Goal: Book appointment/travel/reservation

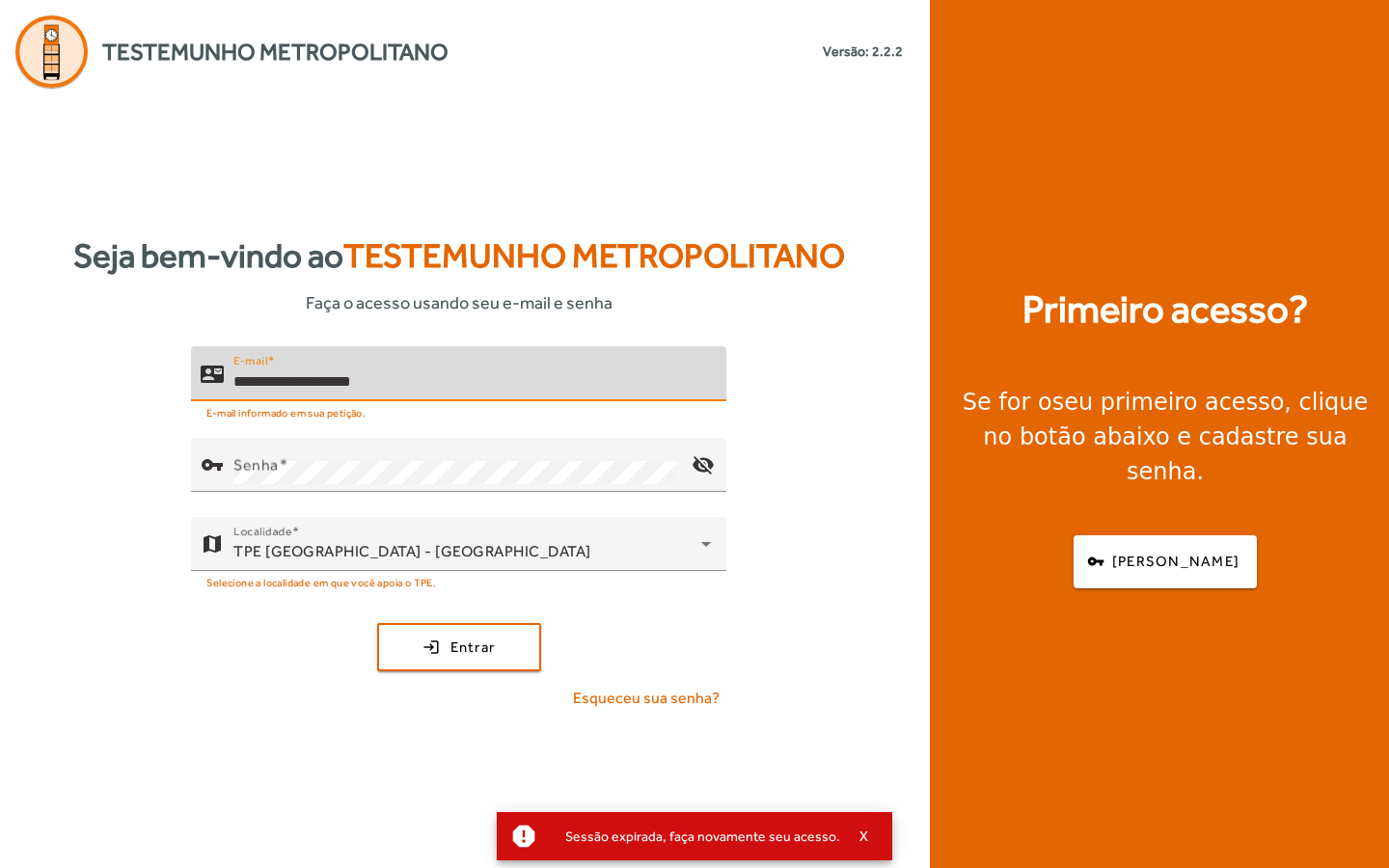
type input "**********"
click at [458, 646] on button "login Entrar" at bounding box center [459, 647] width 164 height 49
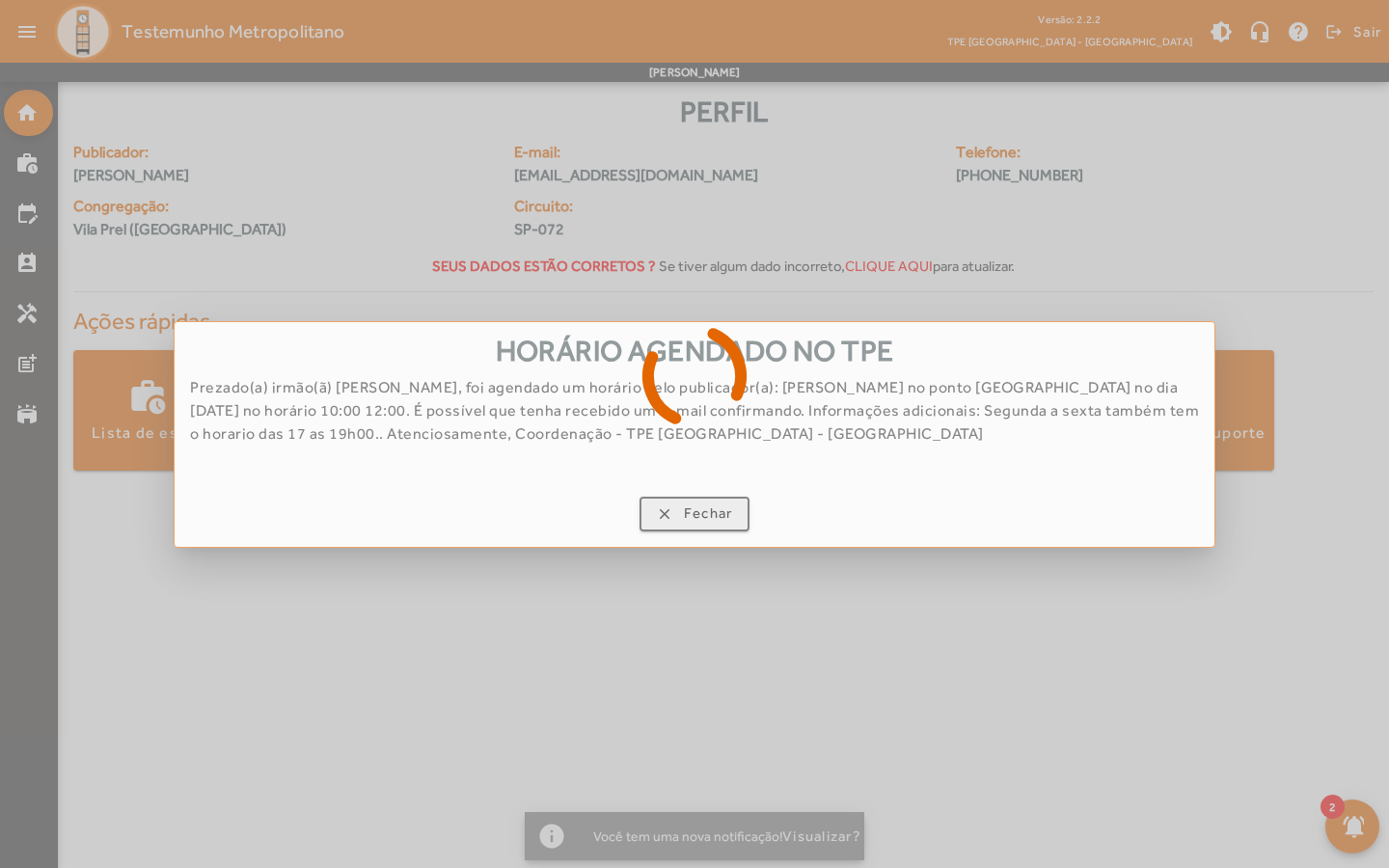
click at [711, 518] on div at bounding box center [694, 434] width 1389 height 868
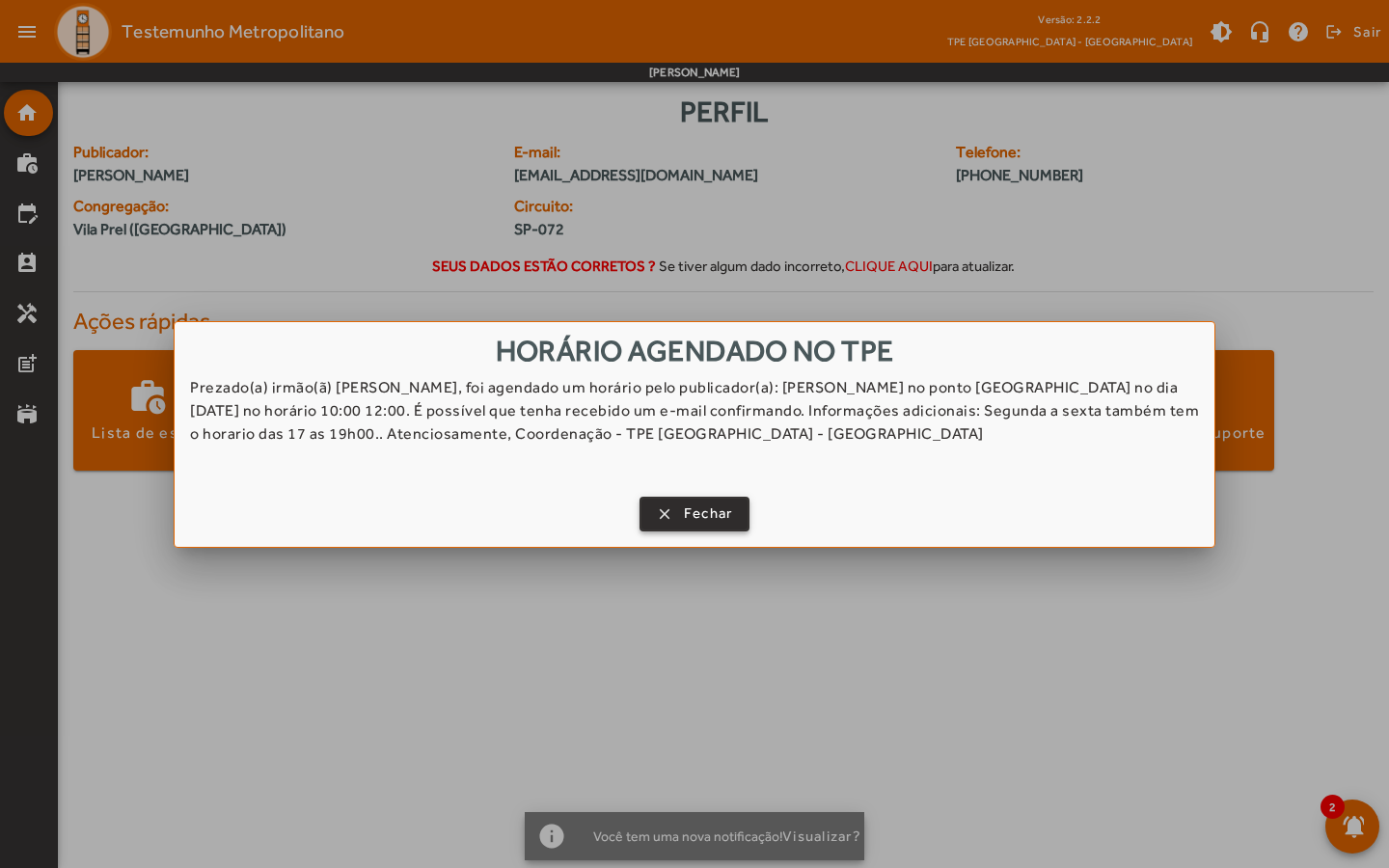
click at [701, 519] on span "Fechar" at bounding box center [709, 513] width 50 height 22
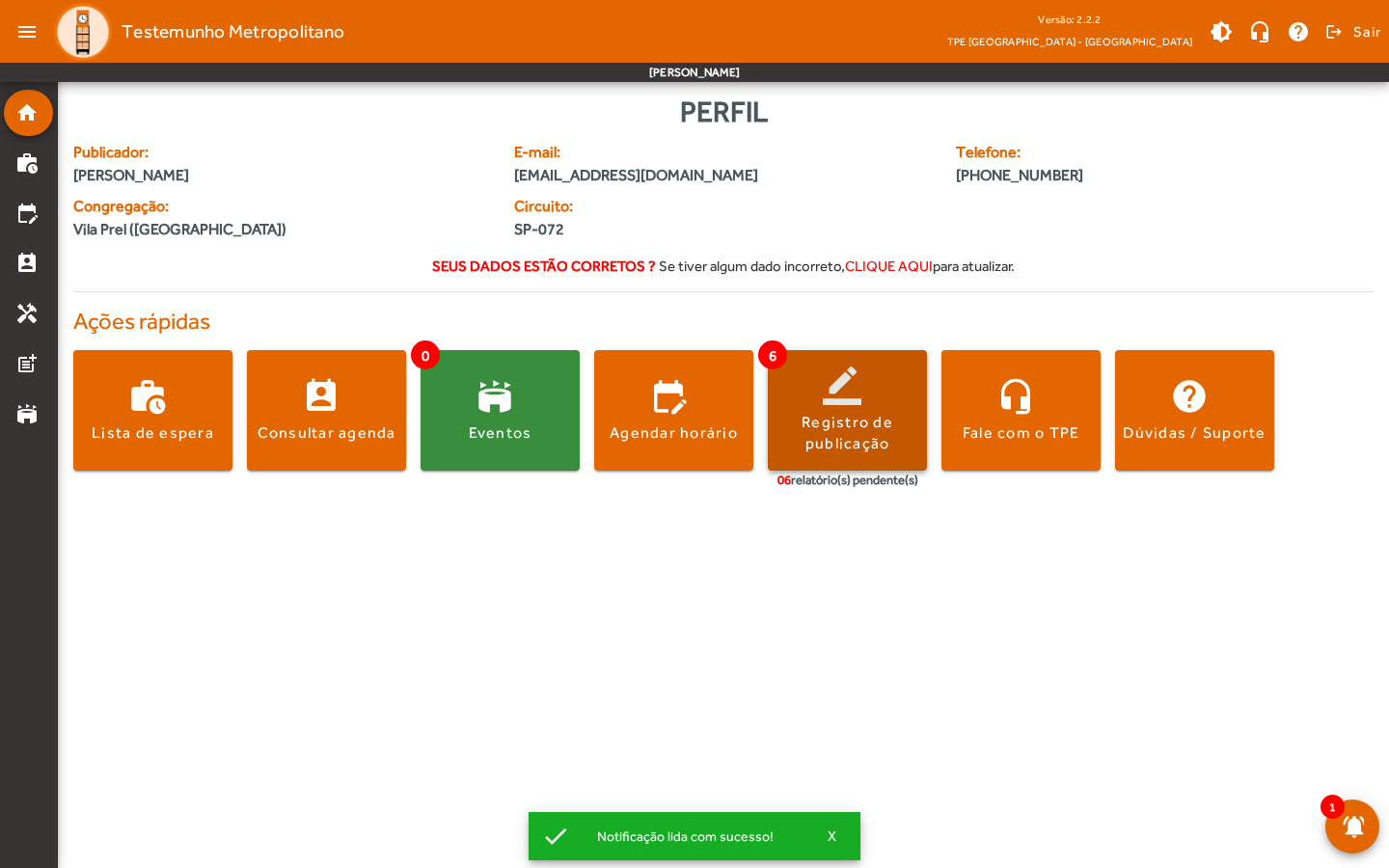
click at [875, 421] on div "Registro de publicação" at bounding box center [848, 434] width 159 height 44
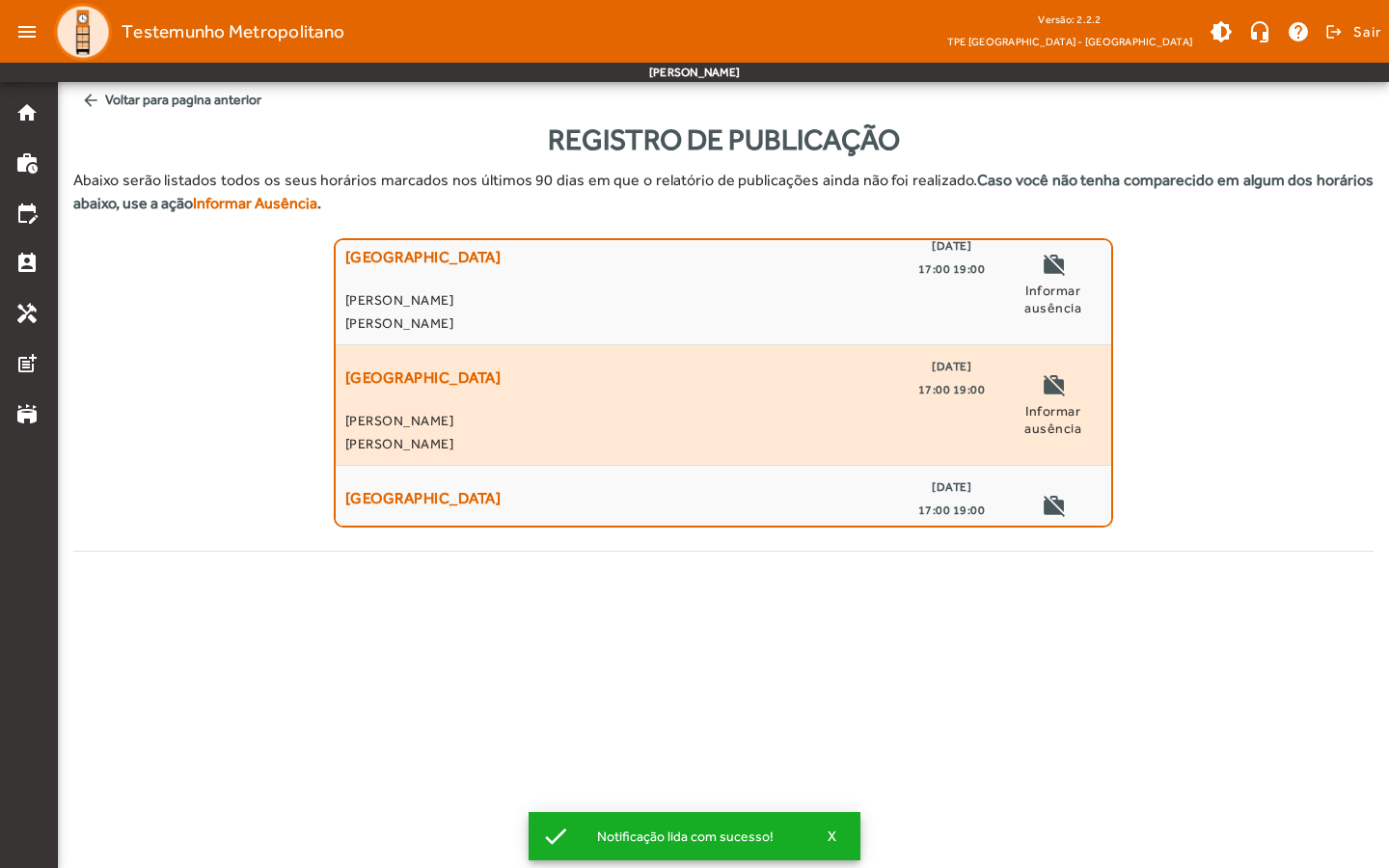
scroll to position [46, 0]
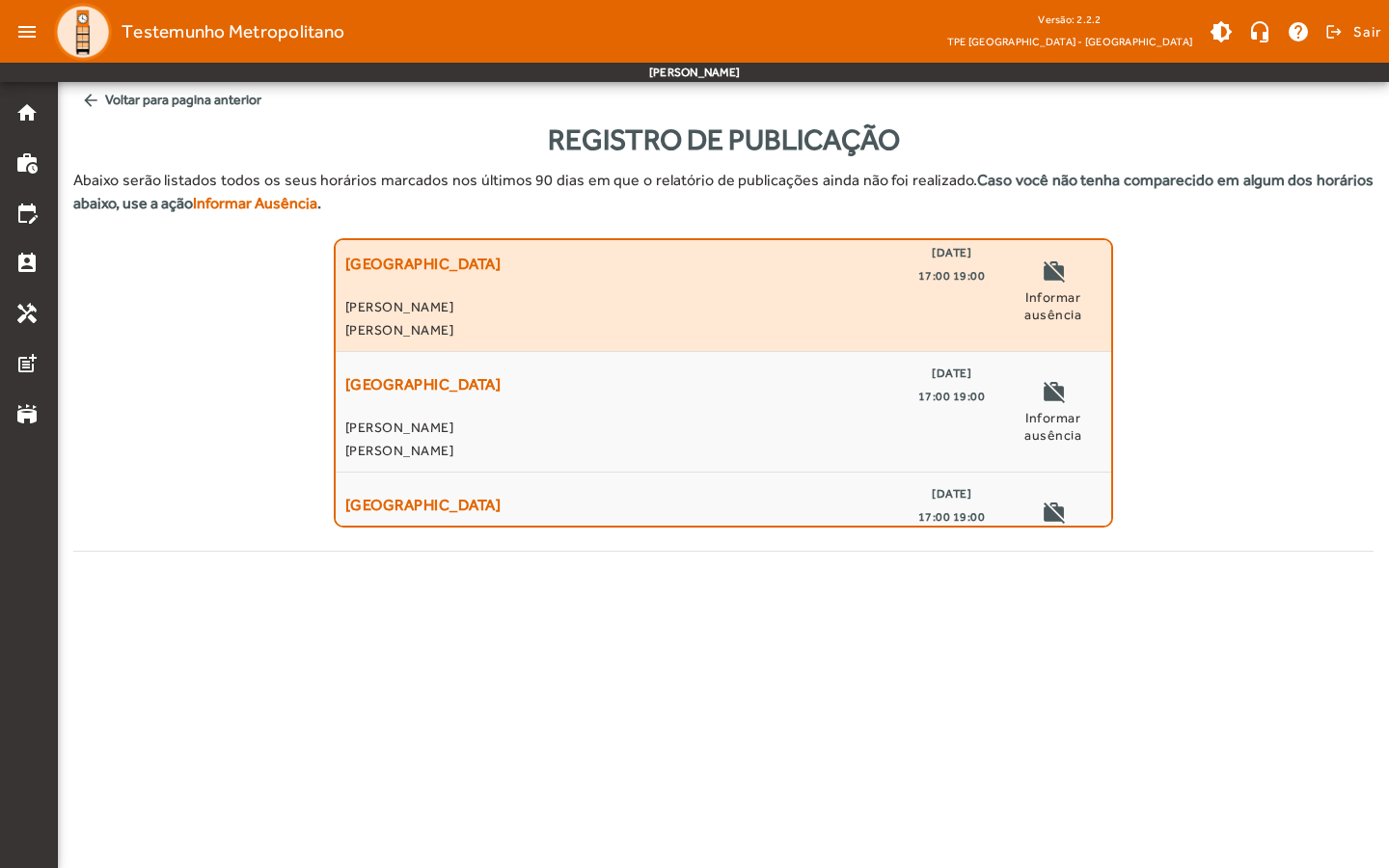
click at [834, 319] on span "[PERSON_NAME]" at bounding box center [665, 330] width 641 height 23
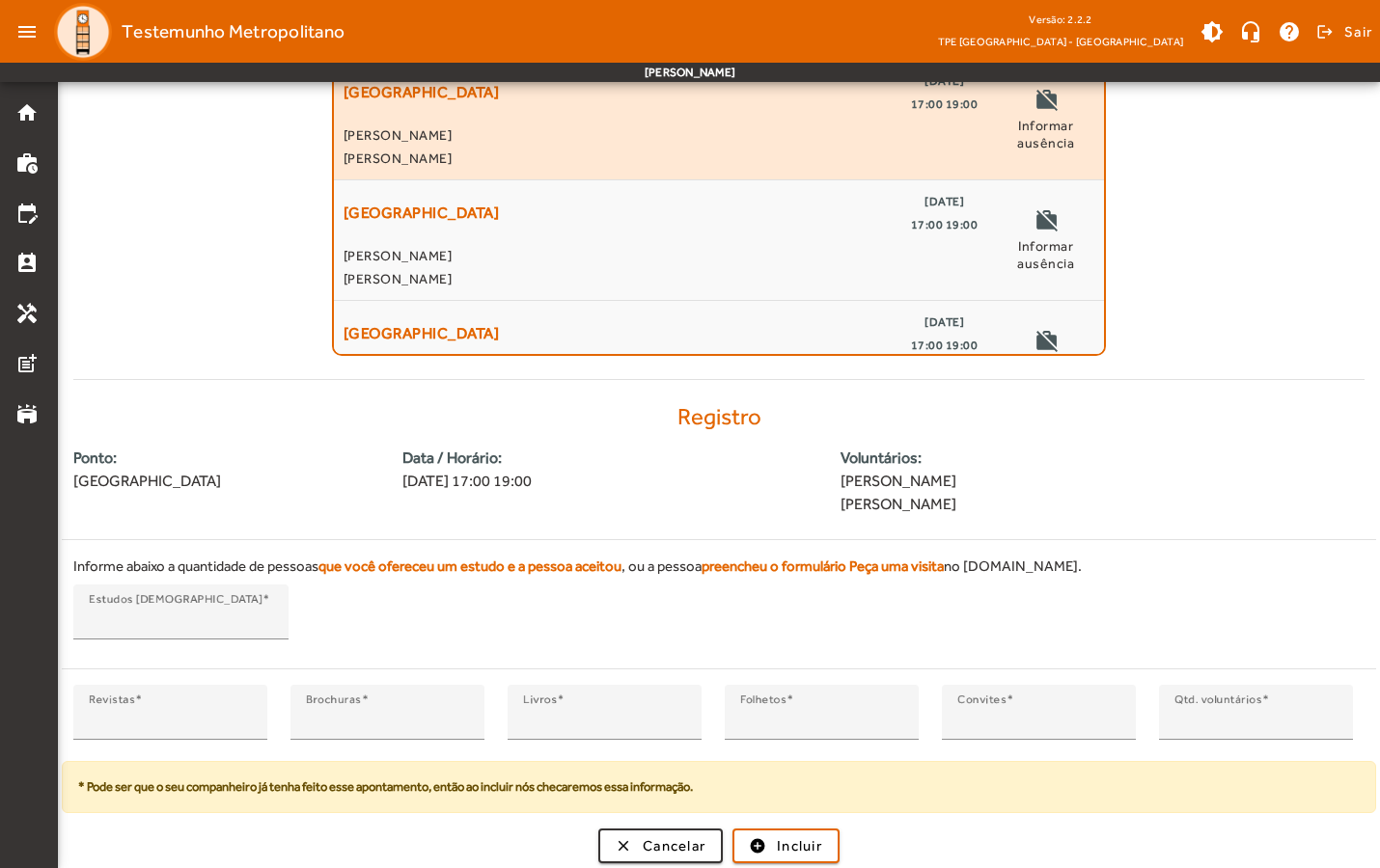
scroll to position [171, 0]
click at [175, 717] on input "*" at bounding box center [170, 721] width 163 height 23
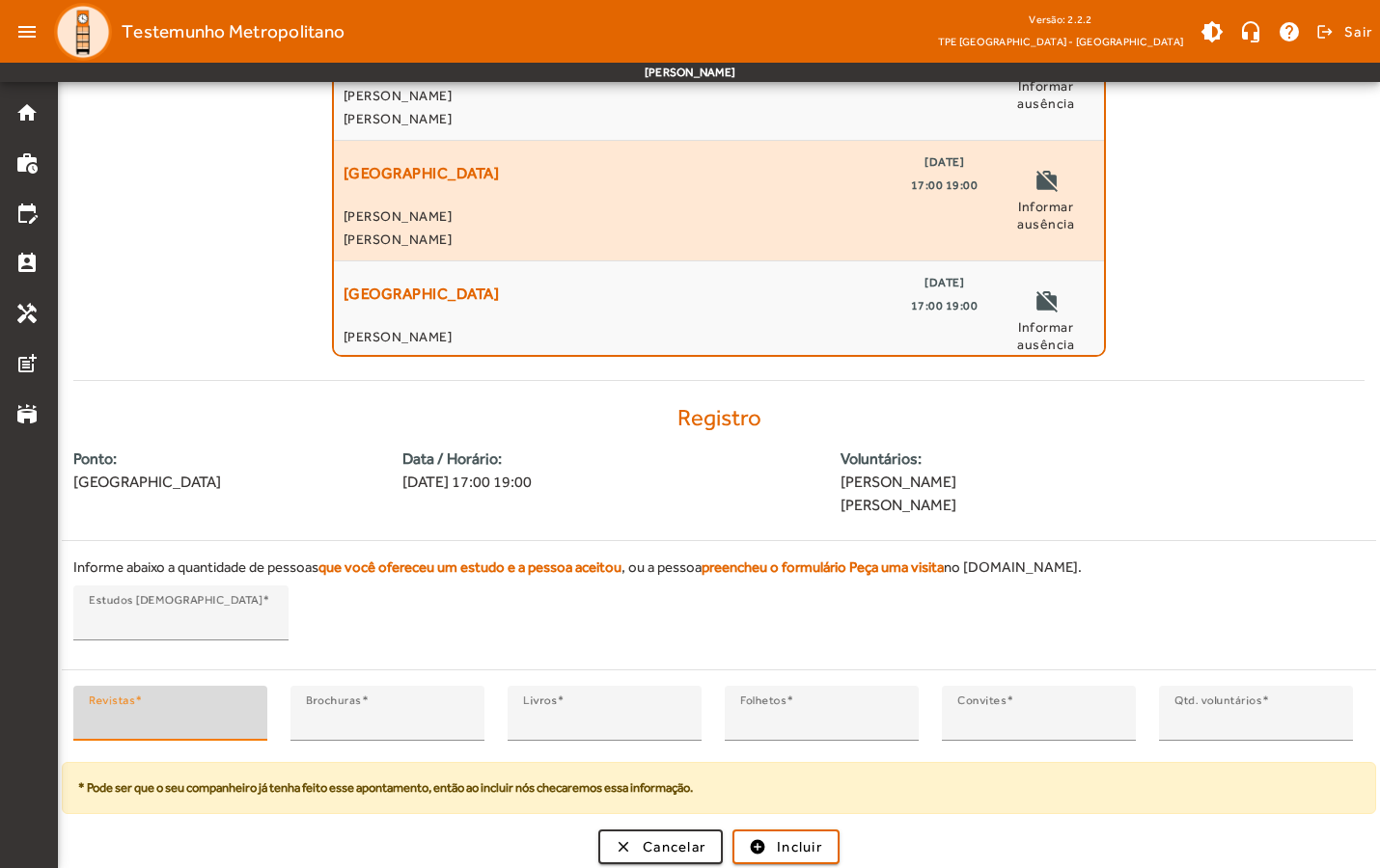
scroll to position [177, 0]
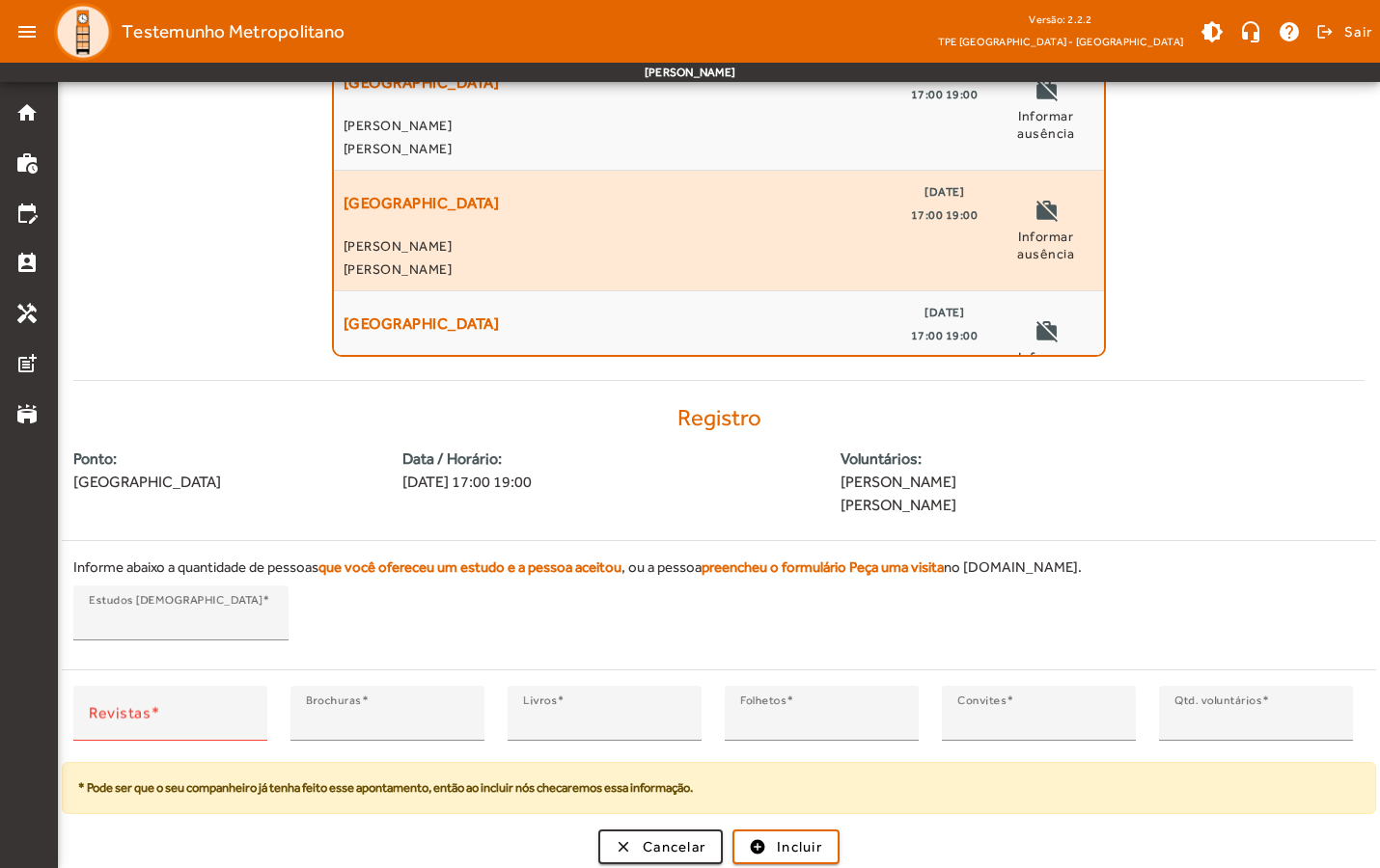
click at [1035, 241] on span "Informar ausência" at bounding box center [1045, 245] width 97 height 35
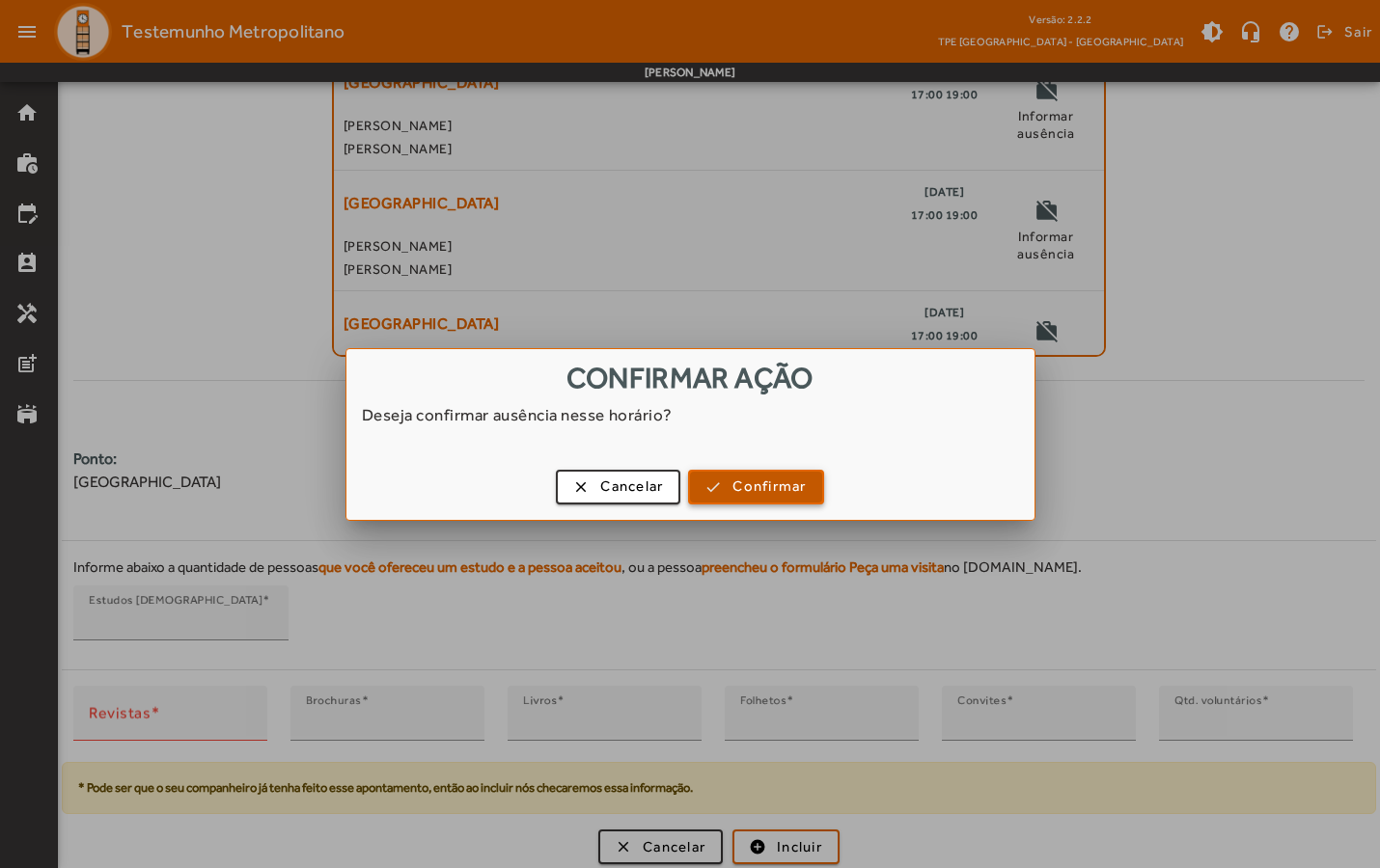
click at [752, 501] on span "button" at bounding box center [756, 487] width 131 height 47
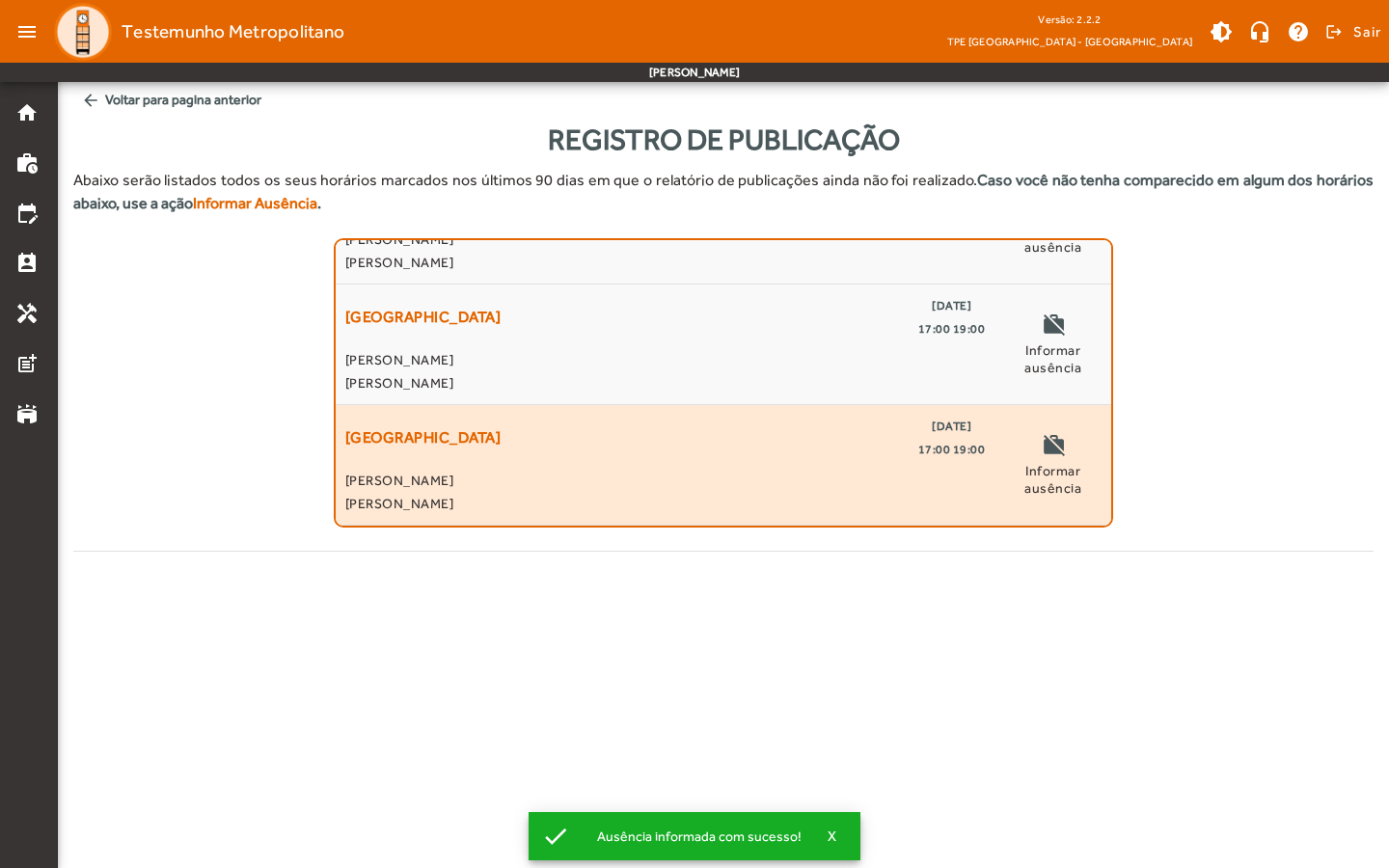
scroll to position [354, 0]
click at [1004, 440] on div "work_off Informar ausência" at bounding box center [1053, 465] width 97 height 100
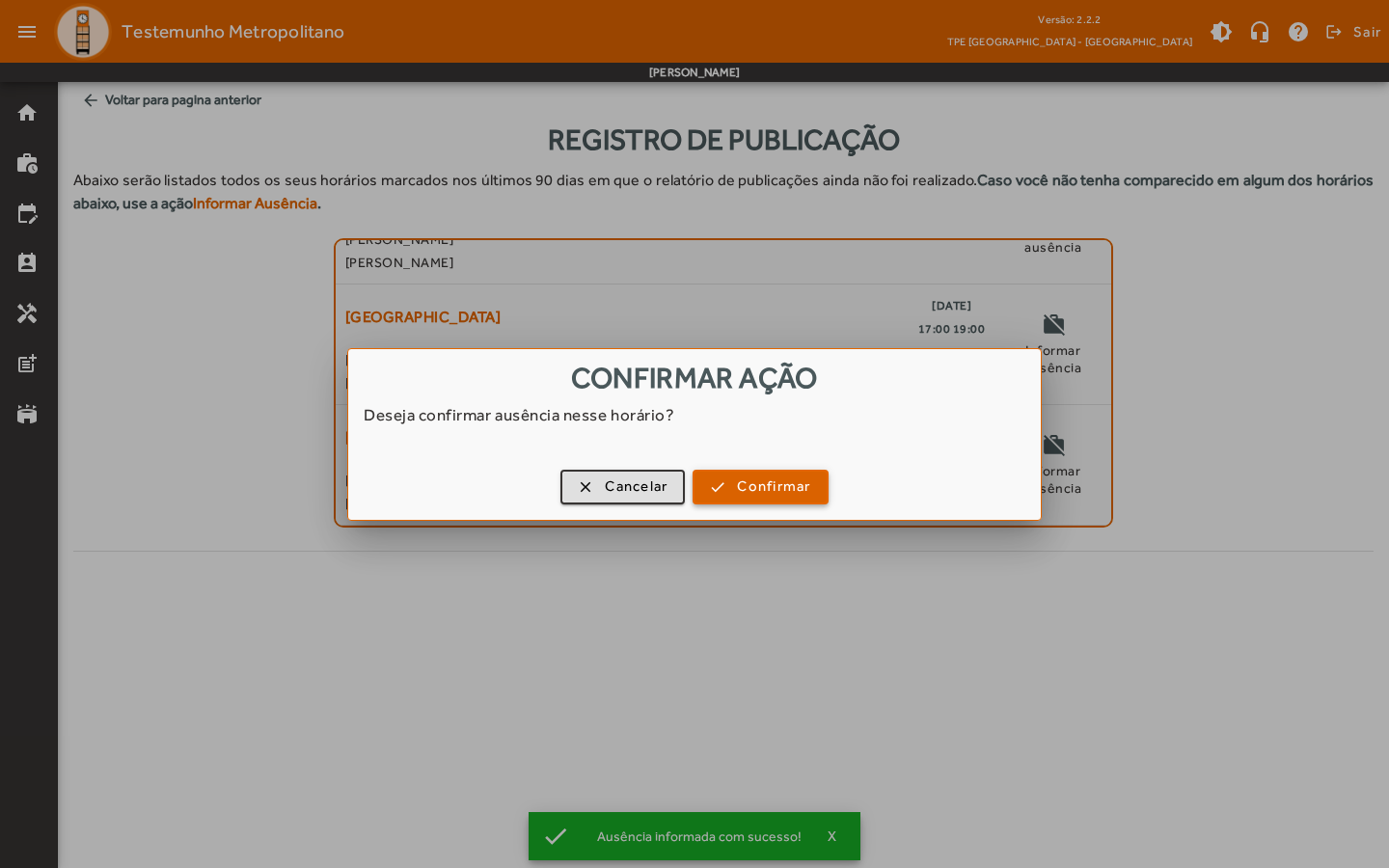
click at [791, 484] on span "Confirmar" at bounding box center [773, 486] width 73 height 22
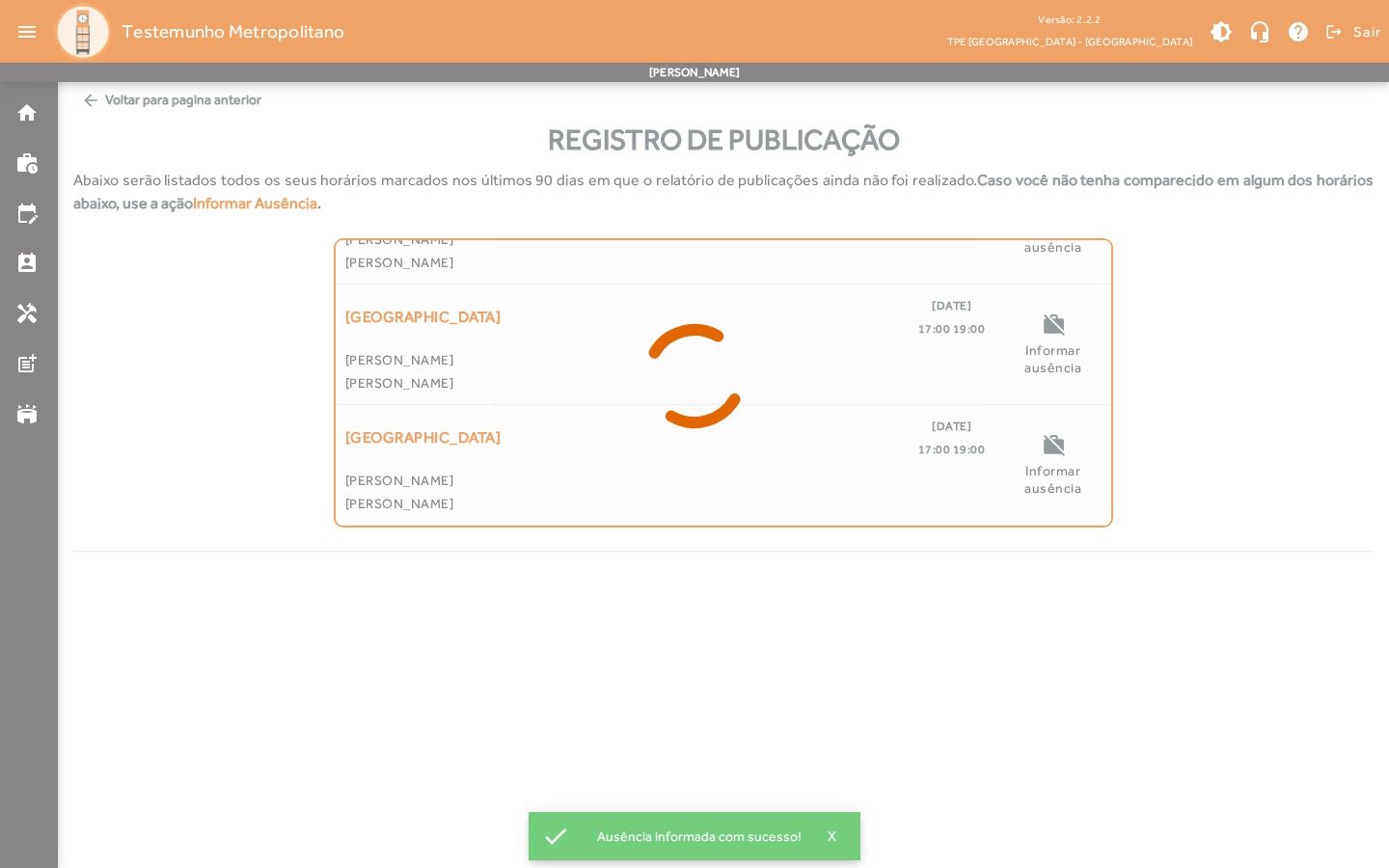
scroll to position [233, 0]
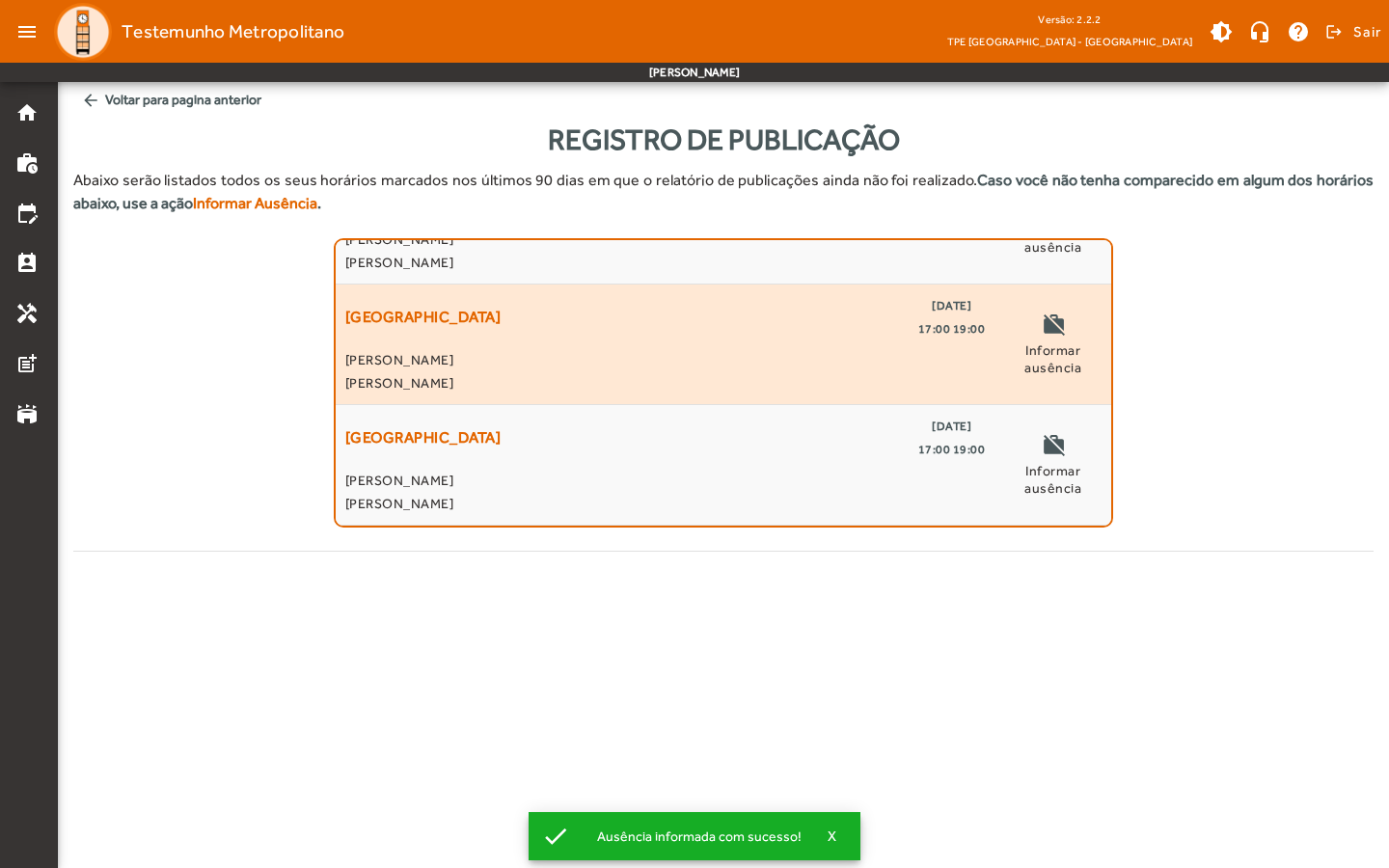
click at [1041, 346] on span "Informar ausência" at bounding box center [1053, 359] width 97 height 35
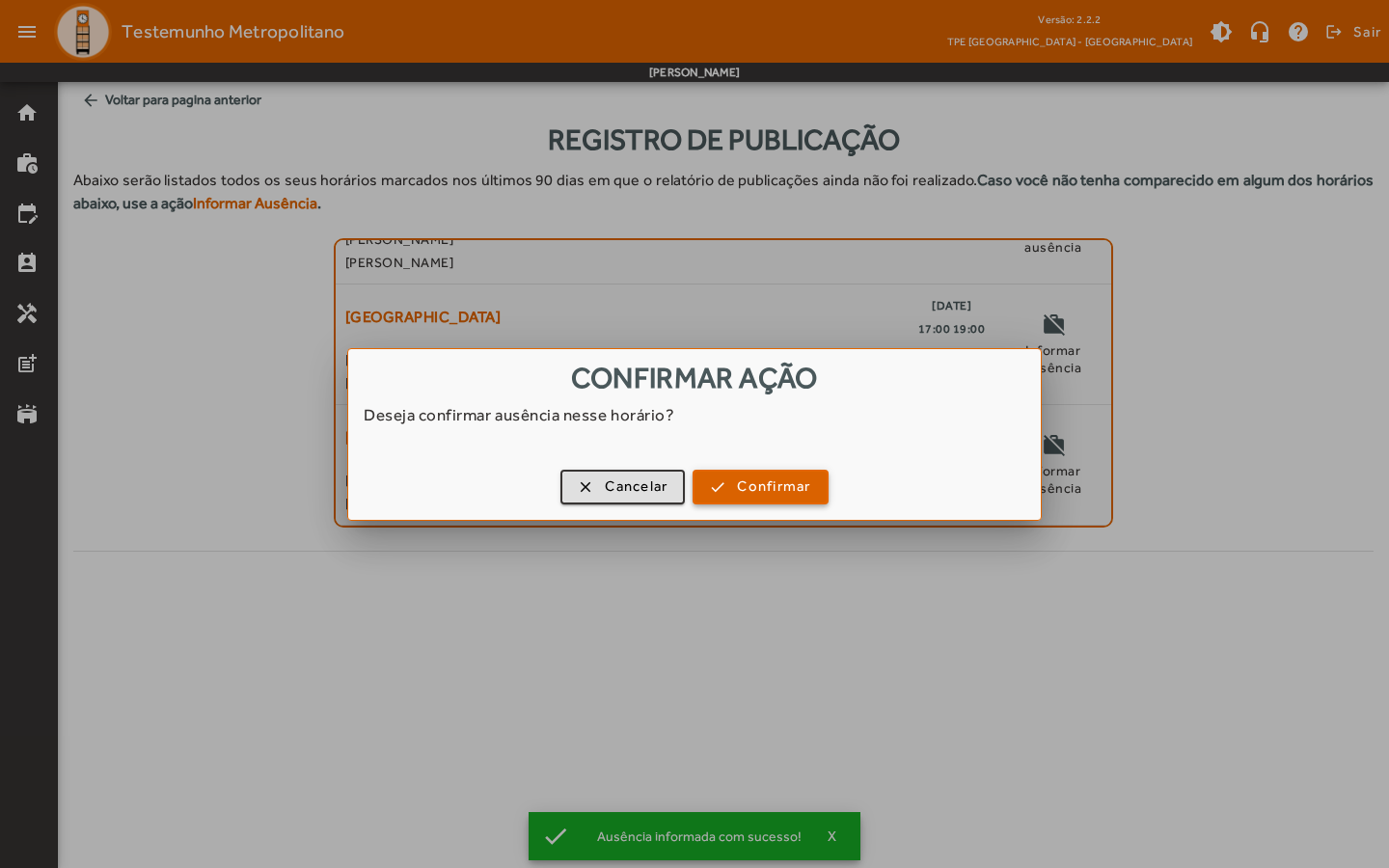
click at [747, 477] on span "Confirmar" at bounding box center [773, 486] width 73 height 22
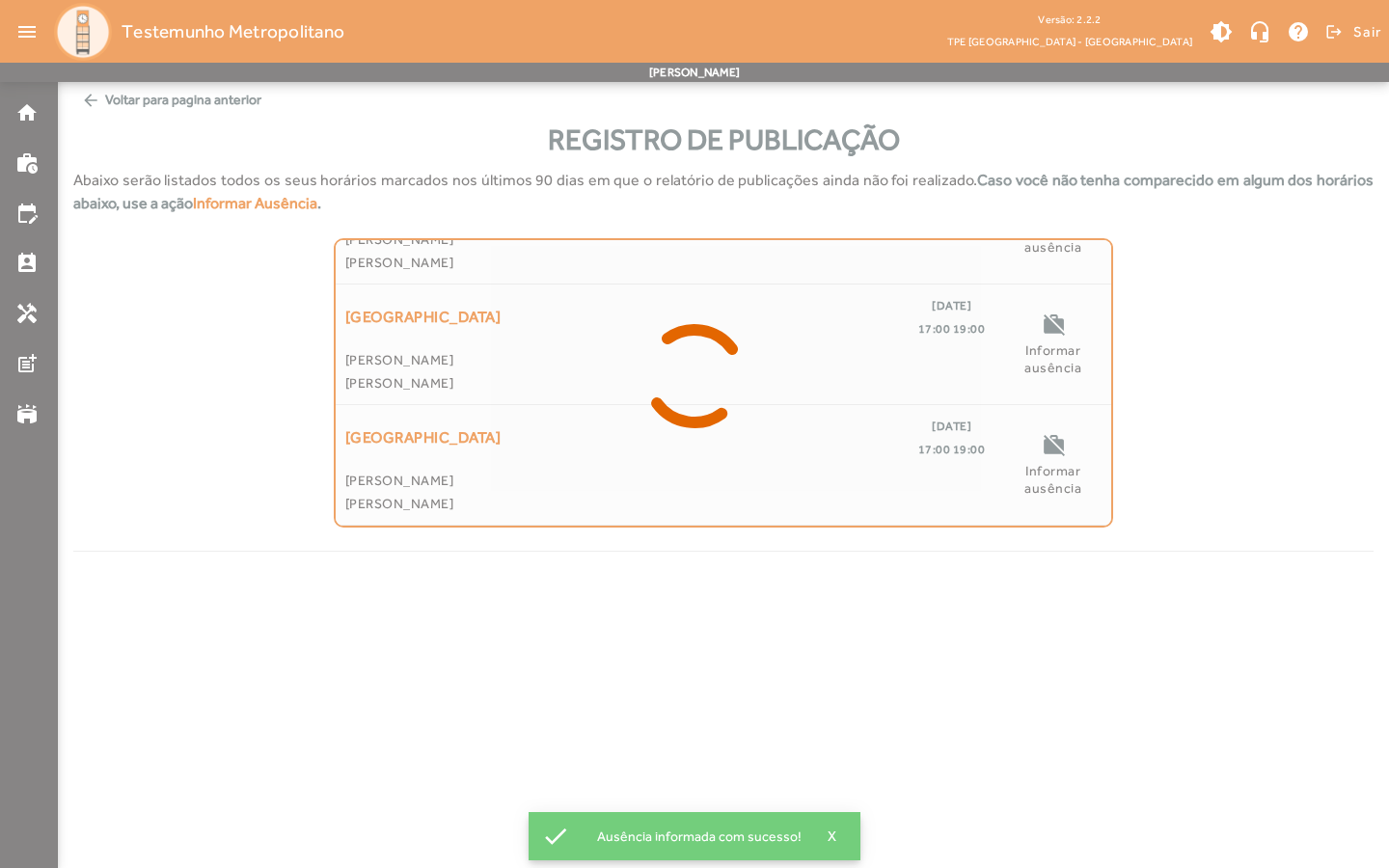
scroll to position [113, 0]
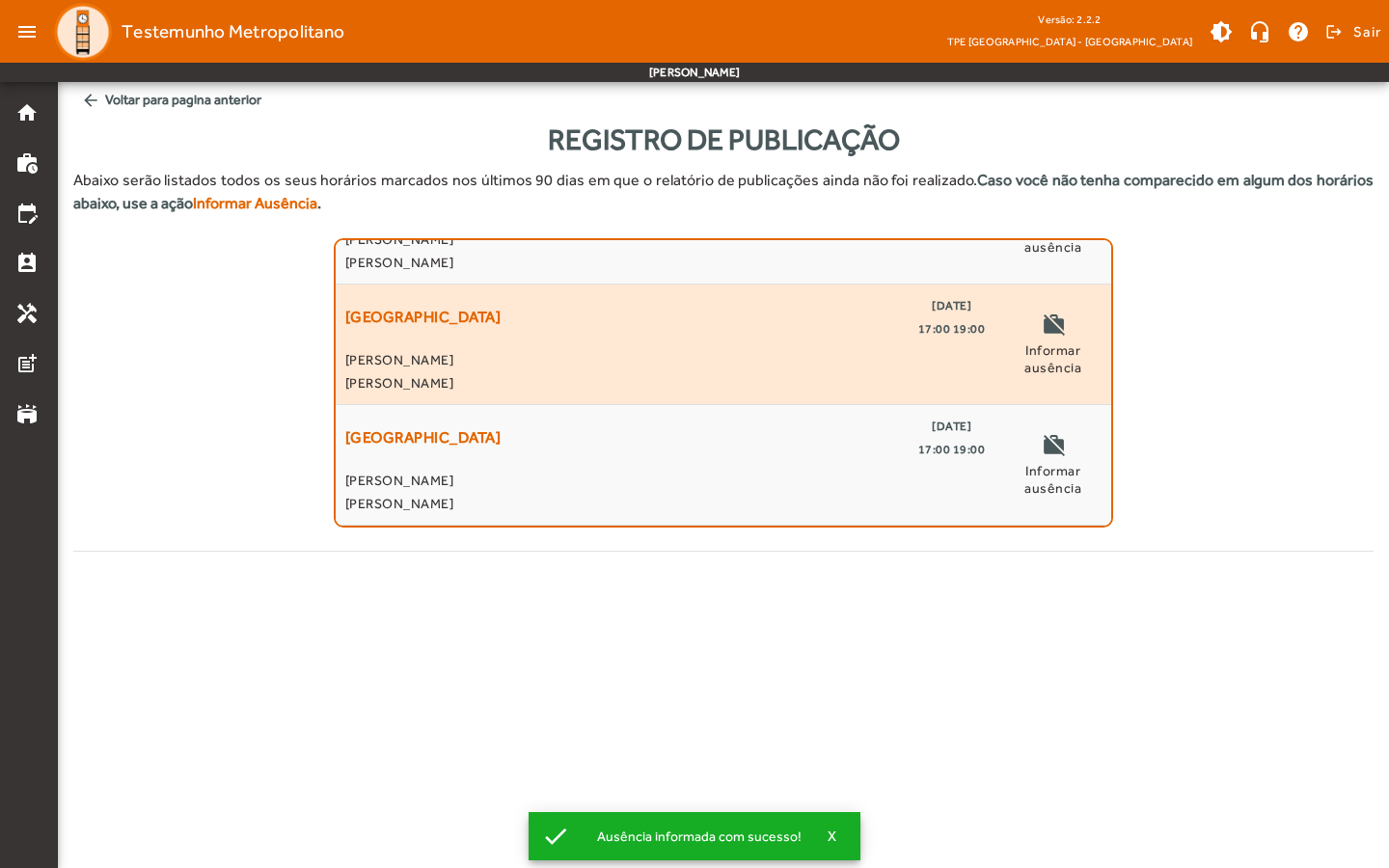
click at [1035, 387] on div "work_off Informar ausência" at bounding box center [1053, 344] width 97 height 100
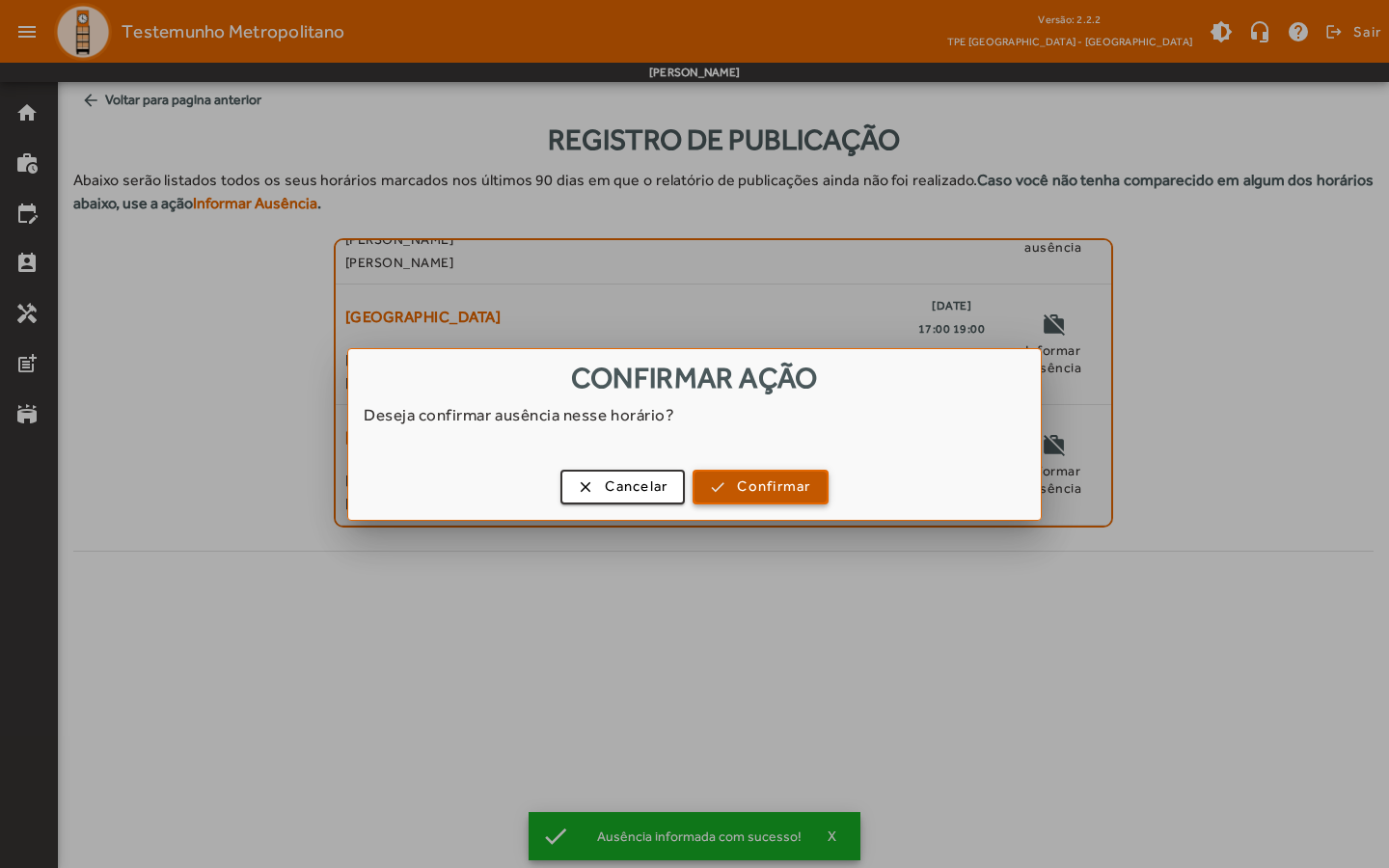
click at [723, 475] on span "button" at bounding box center [760, 487] width 131 height 47
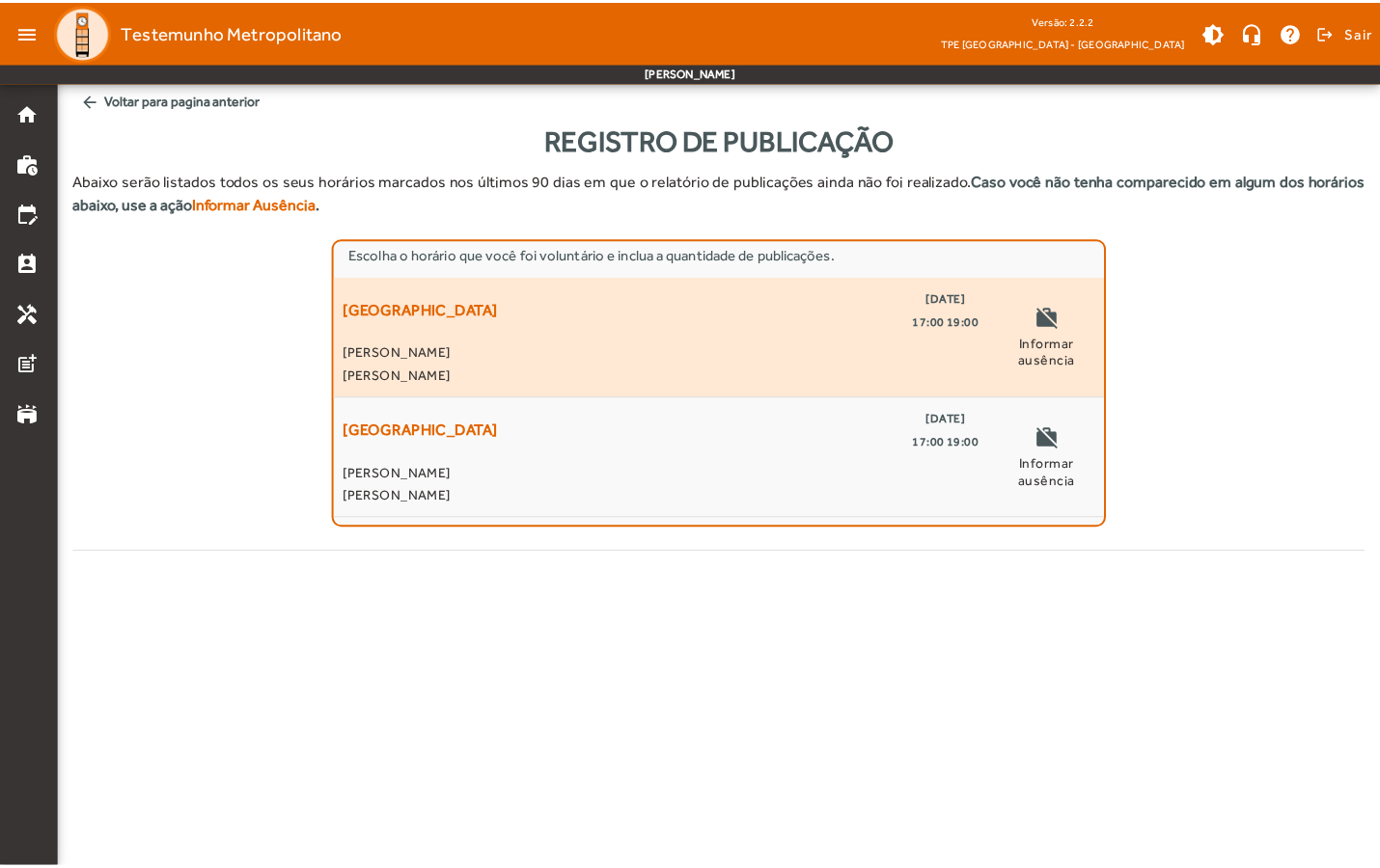
scroll to position [0, 0]
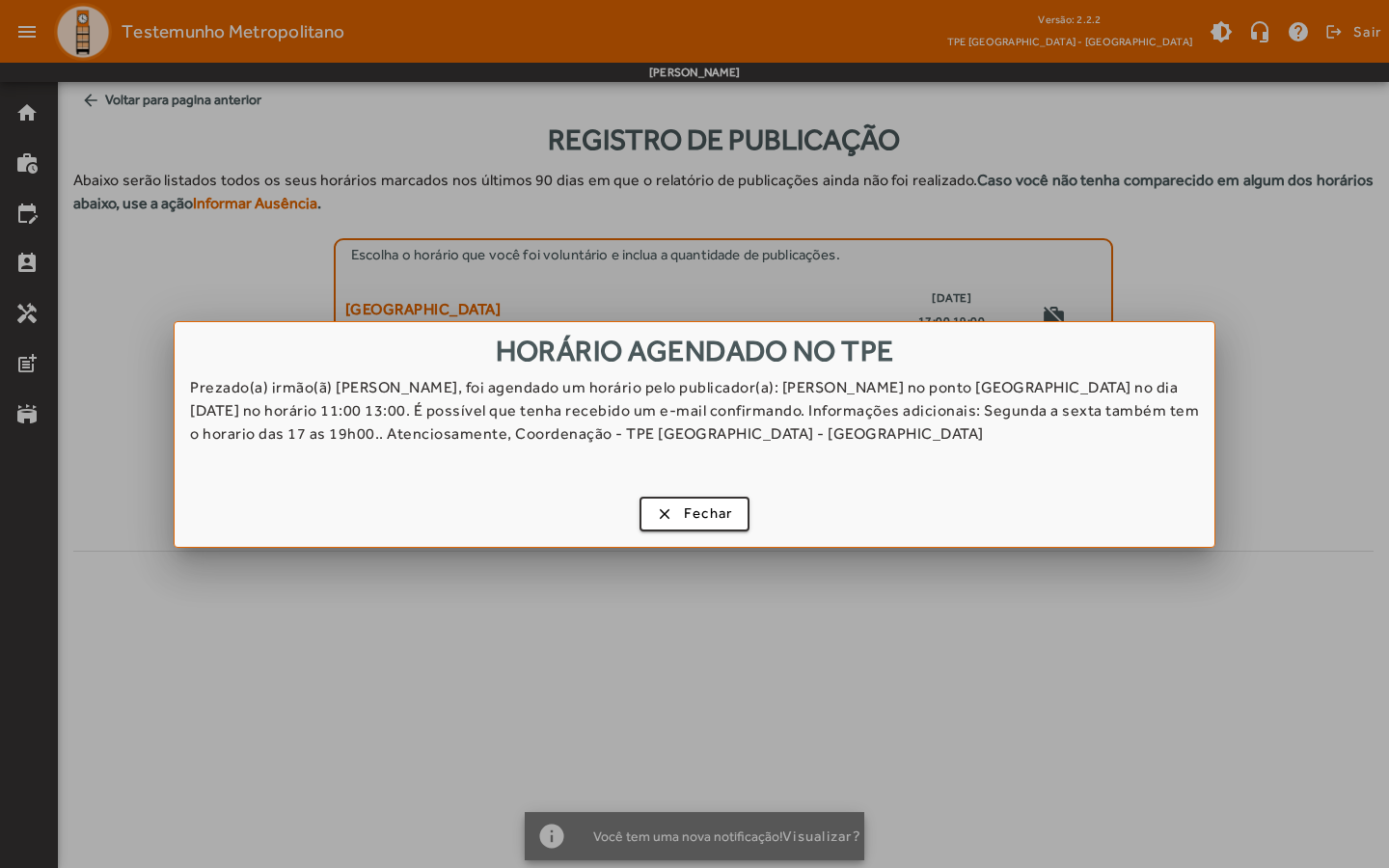
click at [1059, 459] on div "Prezado(a) irmão(ã) [PERSON_NAME], foi agendado um horário pelo publicador(a): …" at bounding box center [695, 424] width 1040 height 96
click at [723, 503] on span "Fechar" at bounding box center [709, 513] width 50 height 22
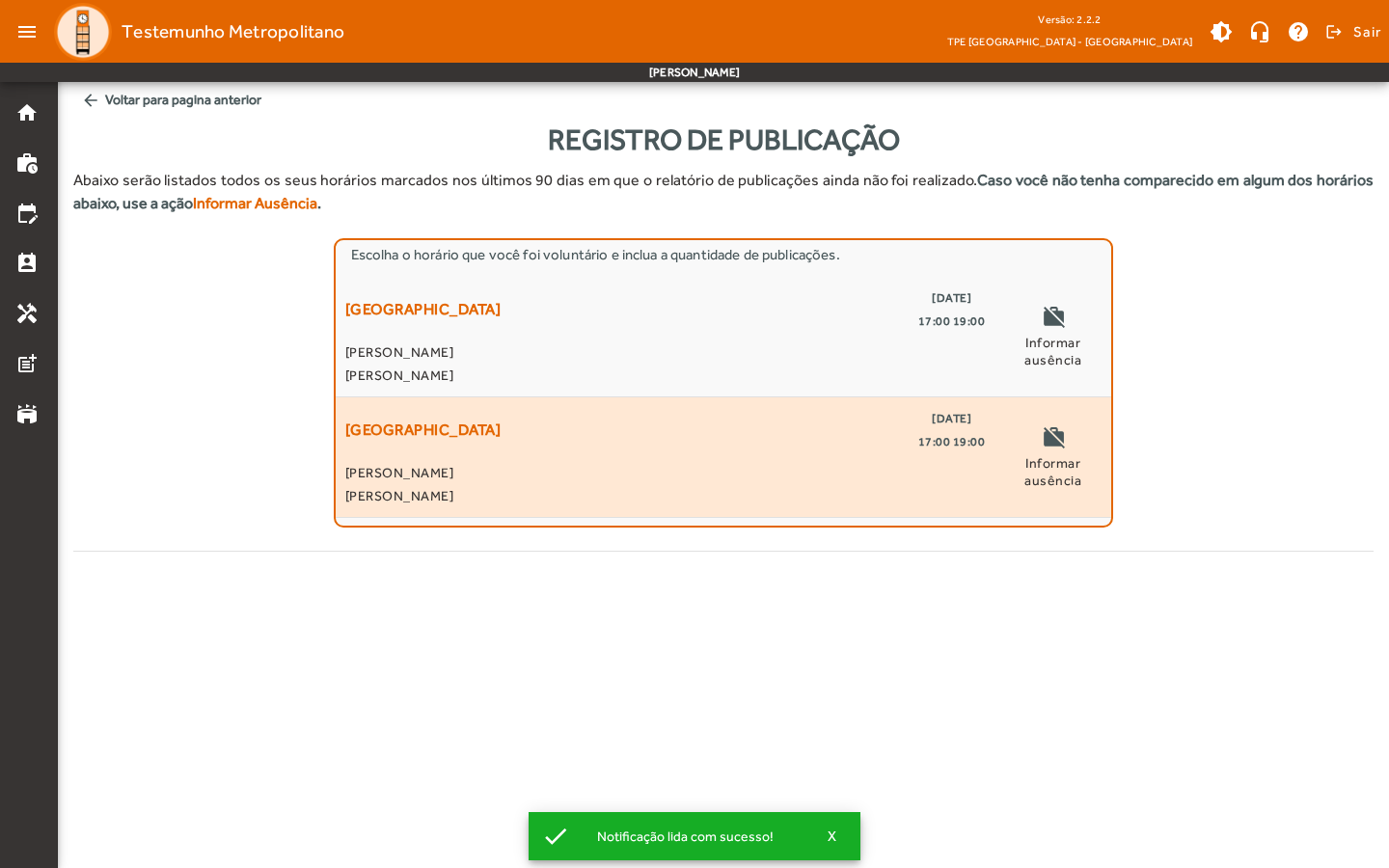
click at [1059, 468] on span "Informar ausência" at bounding box center [1053, 471] width 97 height 35
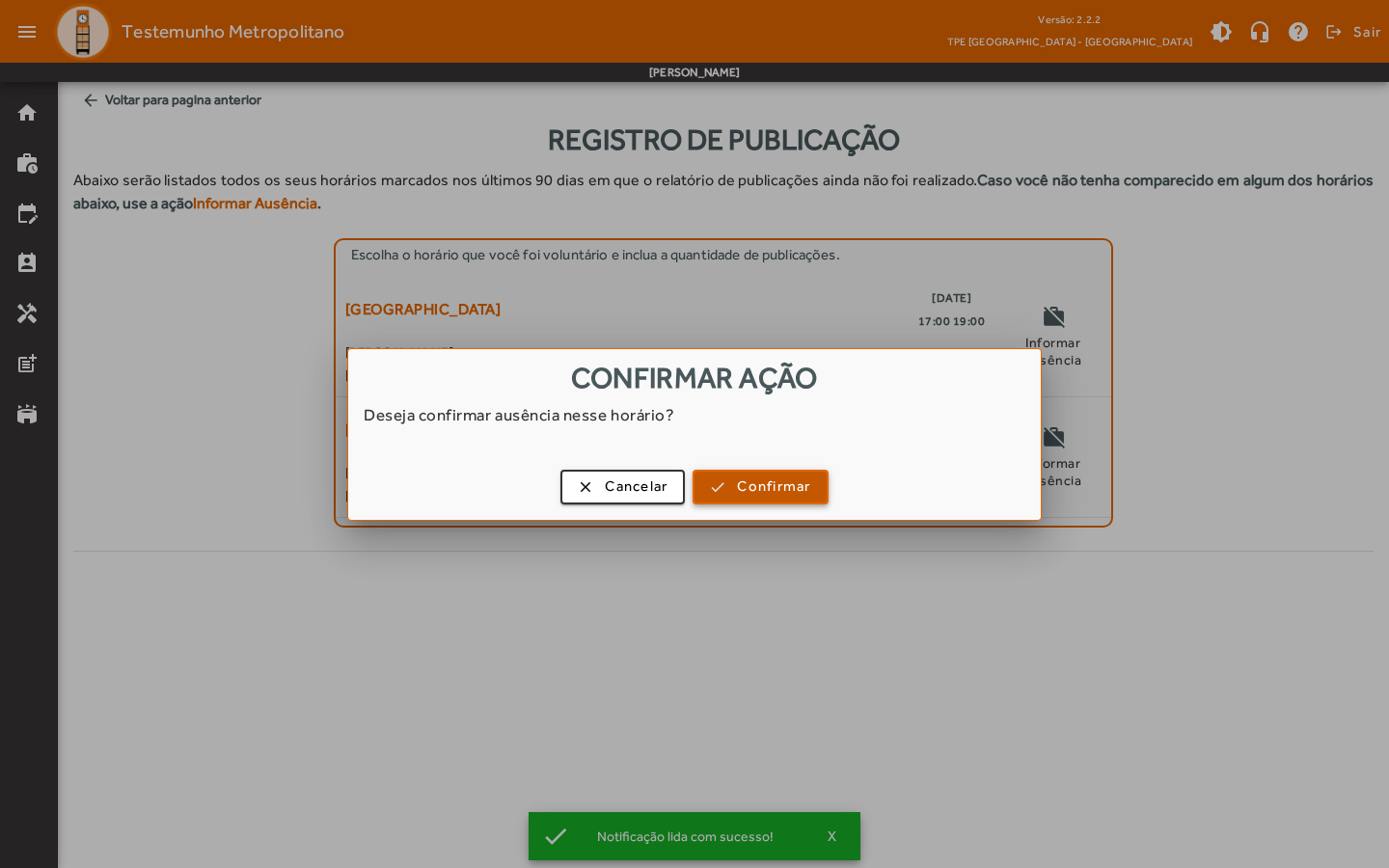
click at [720, 487] on span "button" at bounding box center [760, 487] width 131 height 47
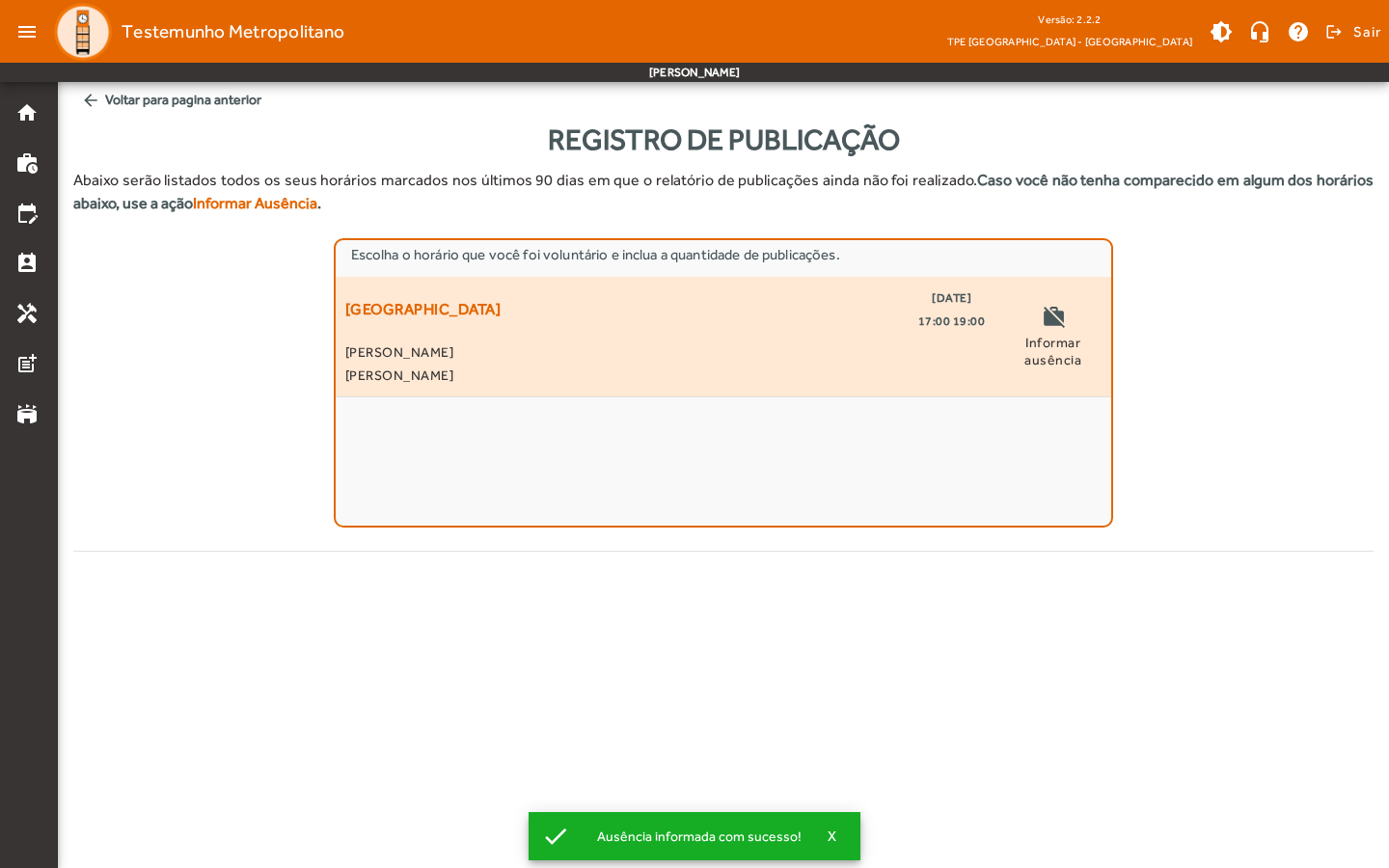
click at [1033, 349] on span "Informar ausência" at bounding box center [1053, 351] width 97 height 35
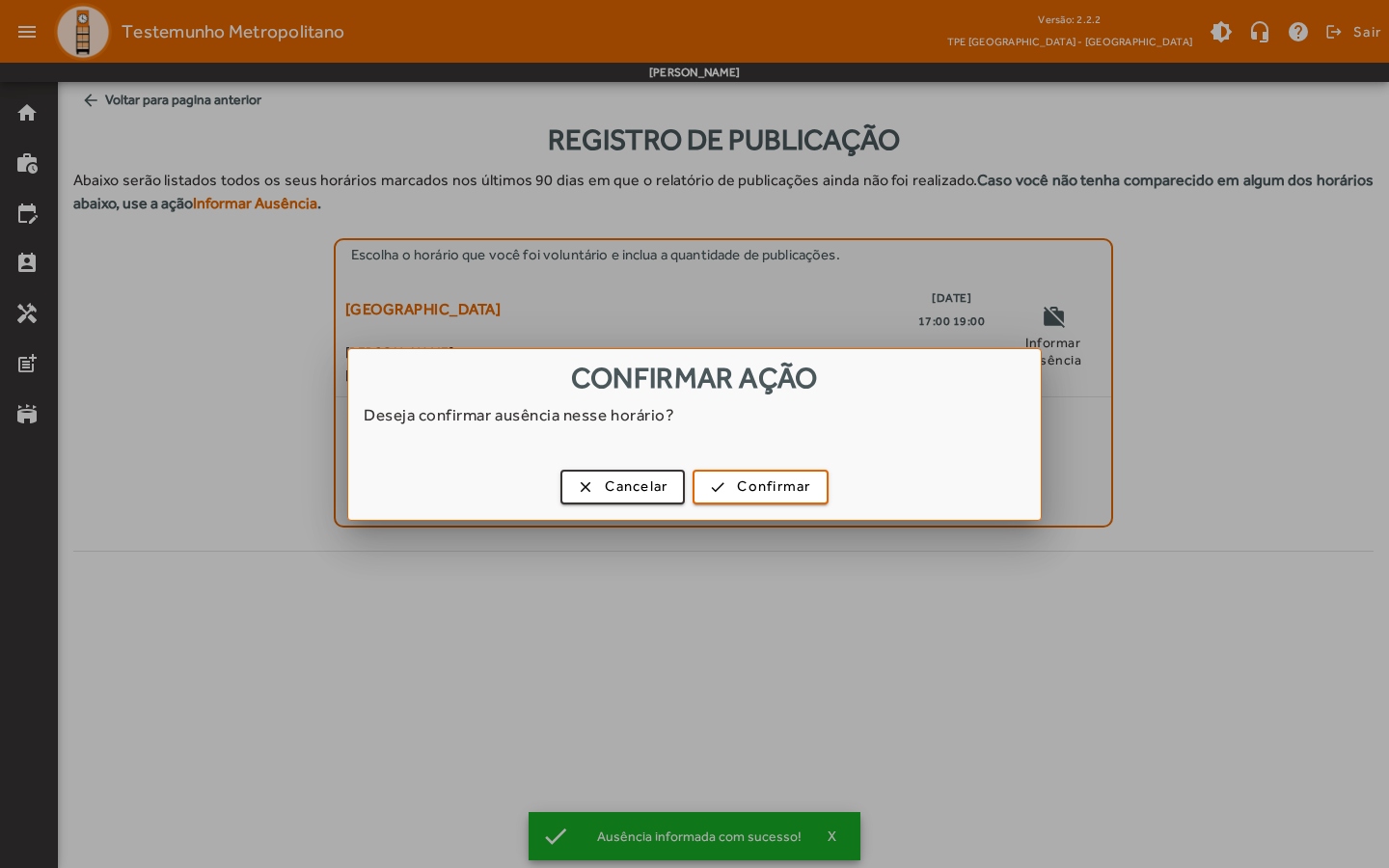
click at [735, 510] on div "clear Cancelar check Confirmar" at bounding box center [694, 490] width 693 height 59
click at [743, 462] on div "clear Cancelar check Confirmar" at bounding box center [694, 490] width 693 height 59
click at [745, 489] on span "Confirmar" at bounding box center [773, 486] width 73 height 22
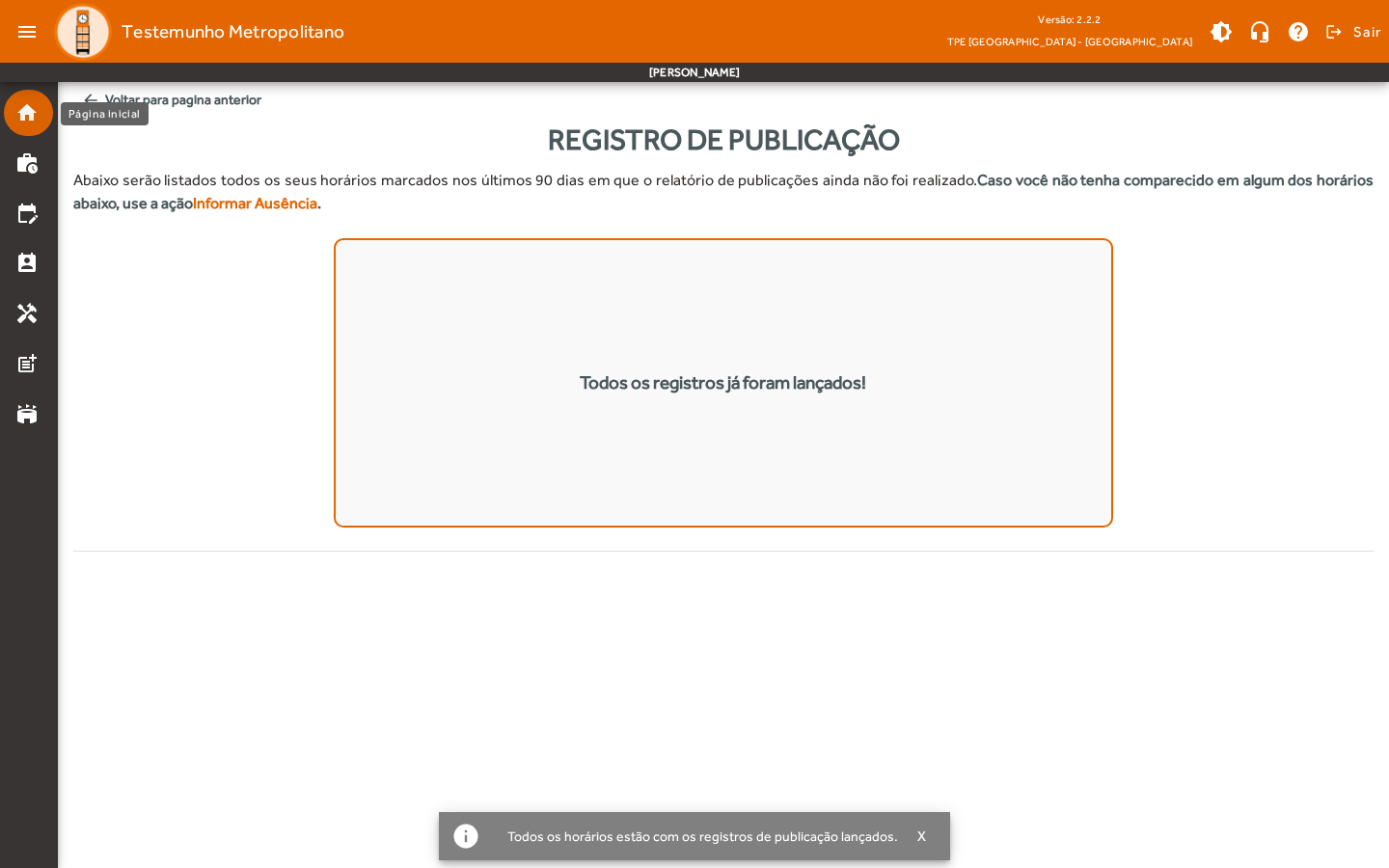
click at [43, 107] on link "home" at bounding box center [34, 113] width 38 height 23
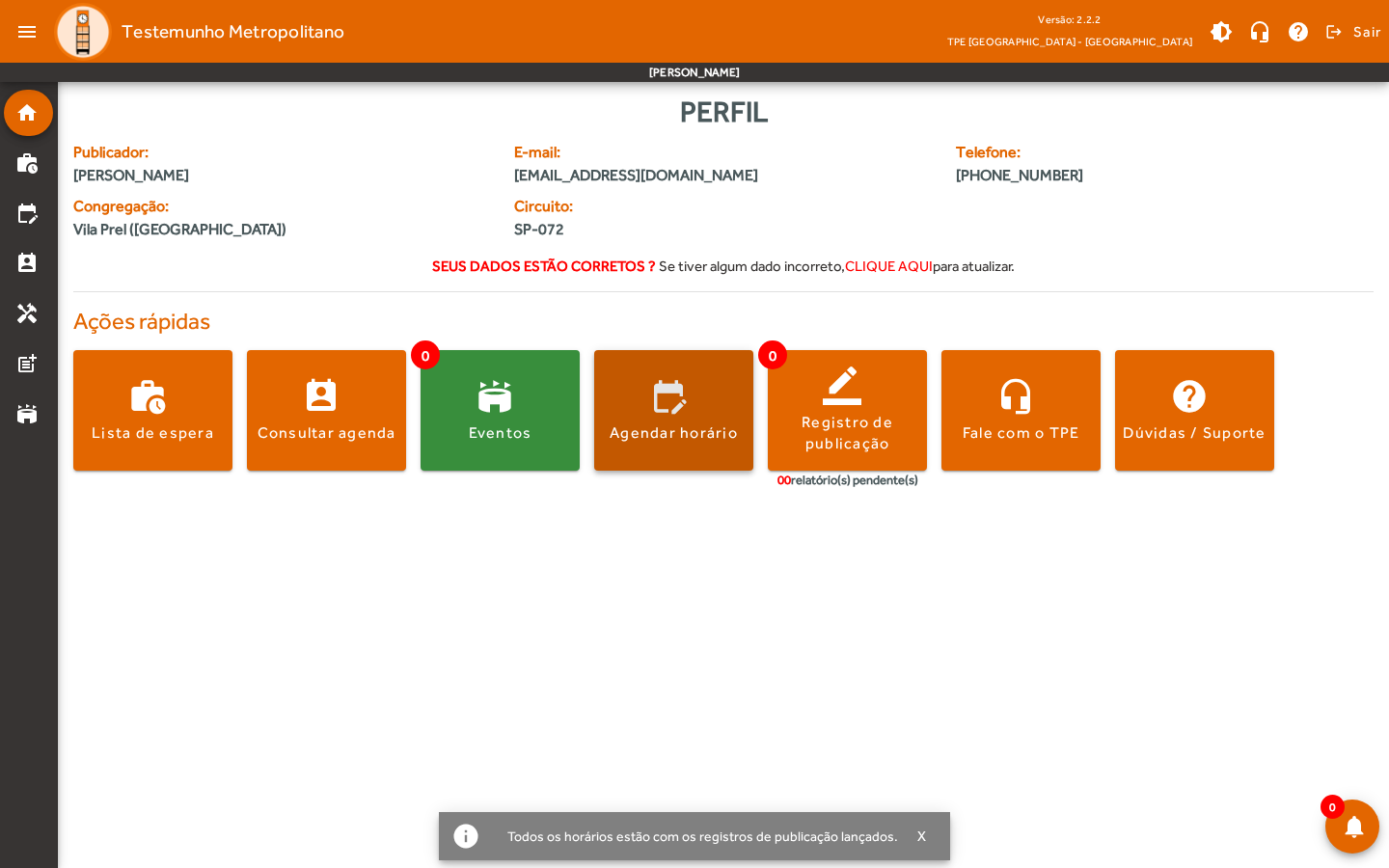
click at [738, 367] on span at bounding box center [674, 410] width 159 height 121
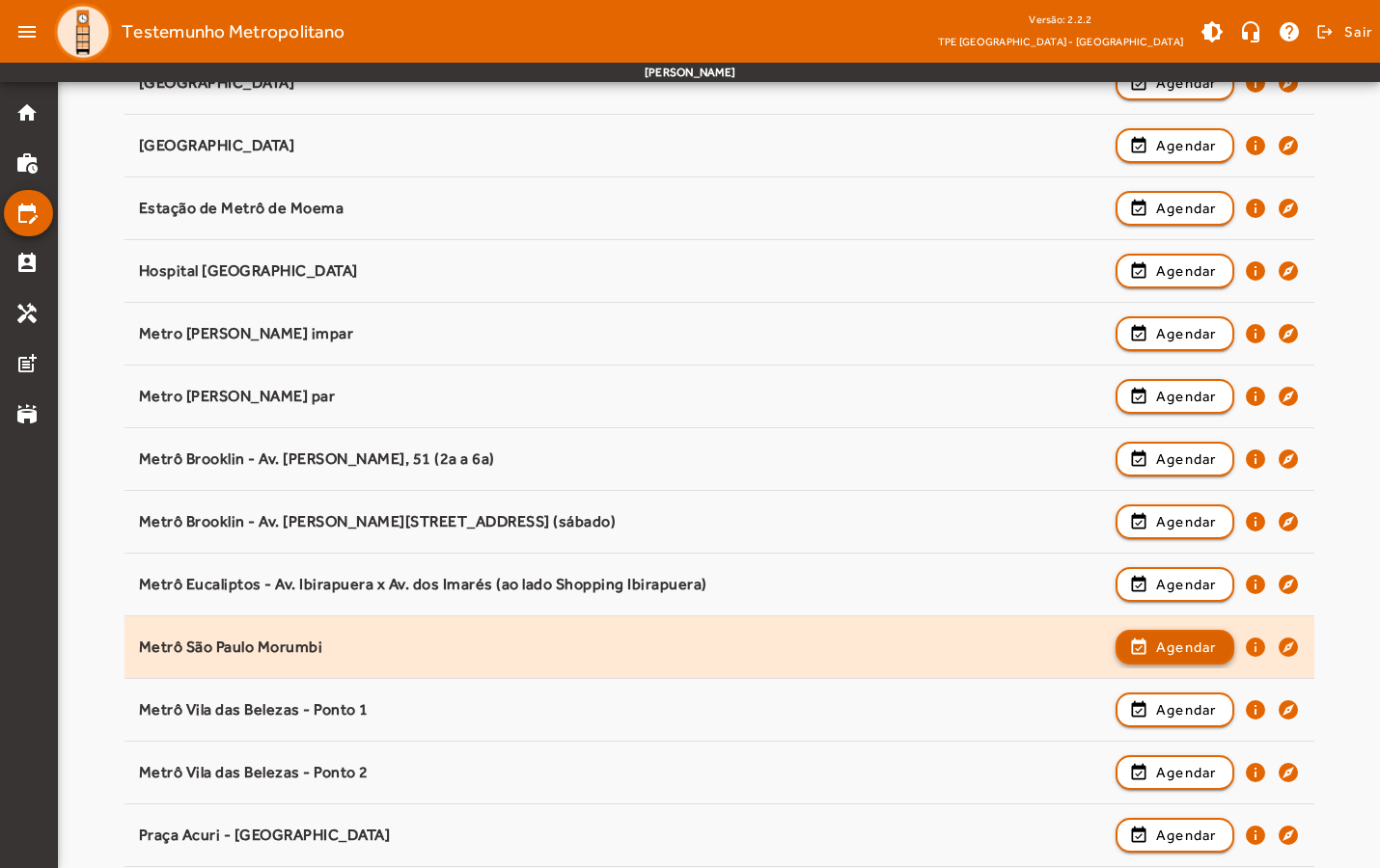
scroll to position [498, 0]
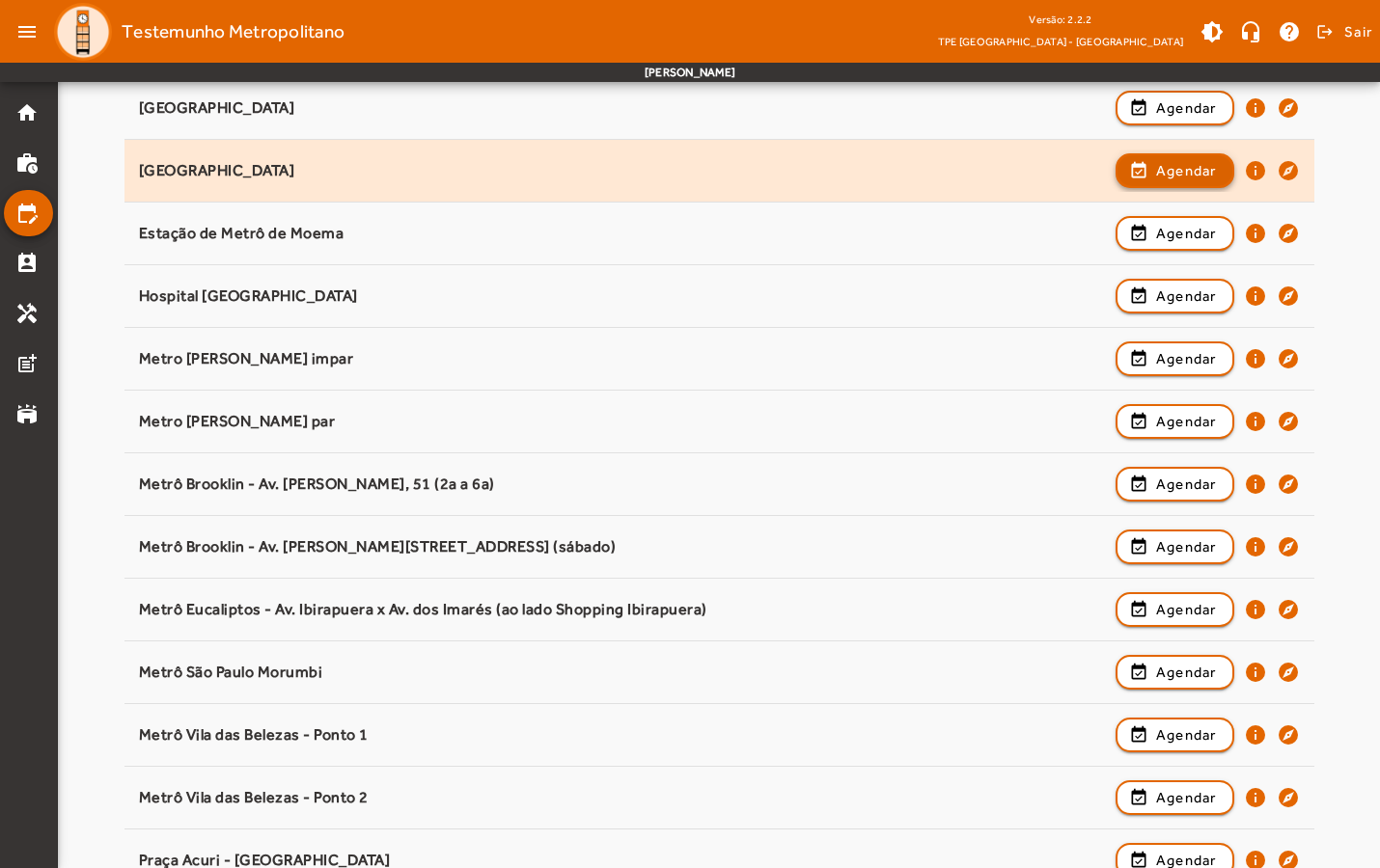
click at [1198, 173] on span "Agendar" at bounding box center [1186, 171] width 61 height 23
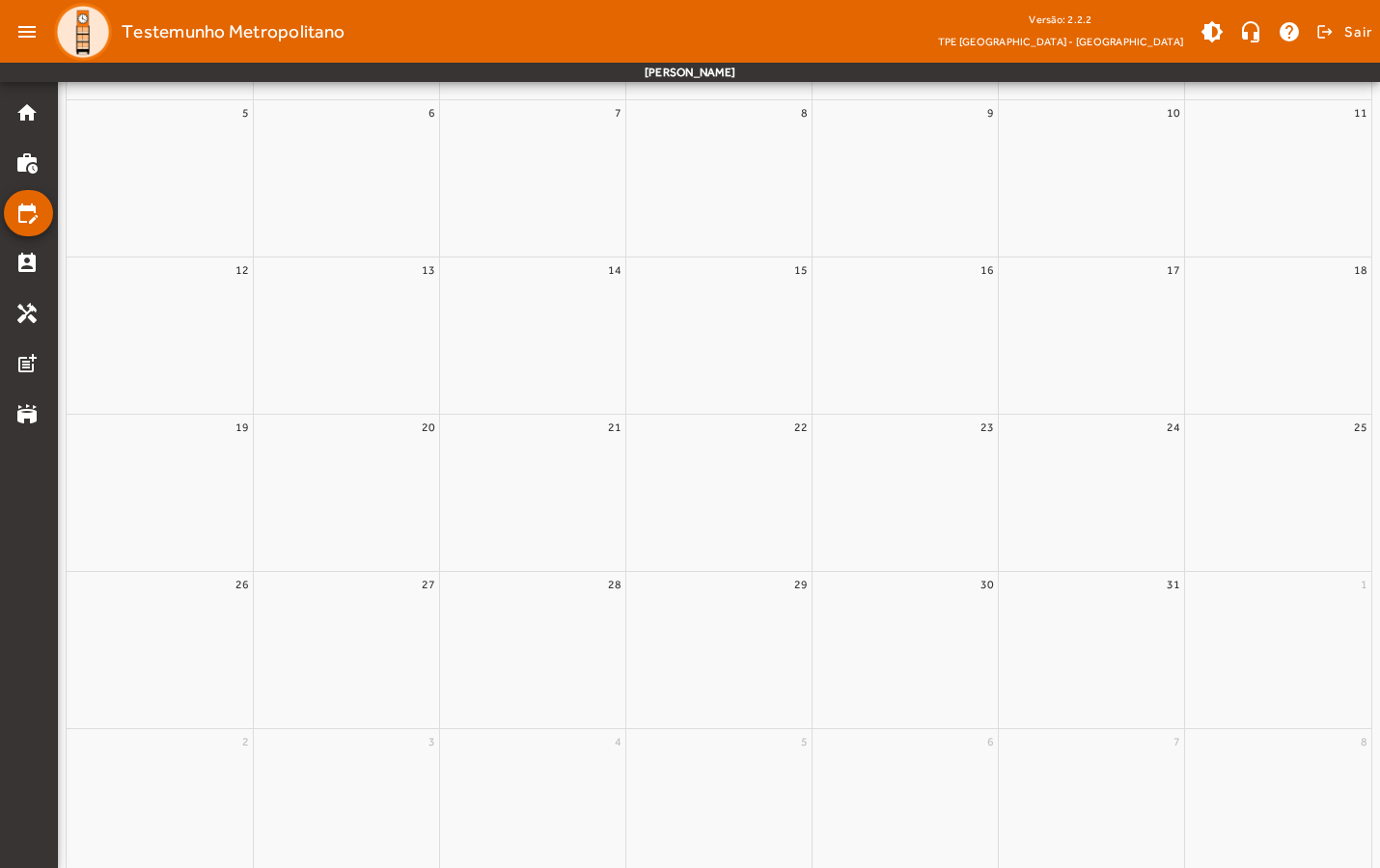
scroll to position [0, 0]
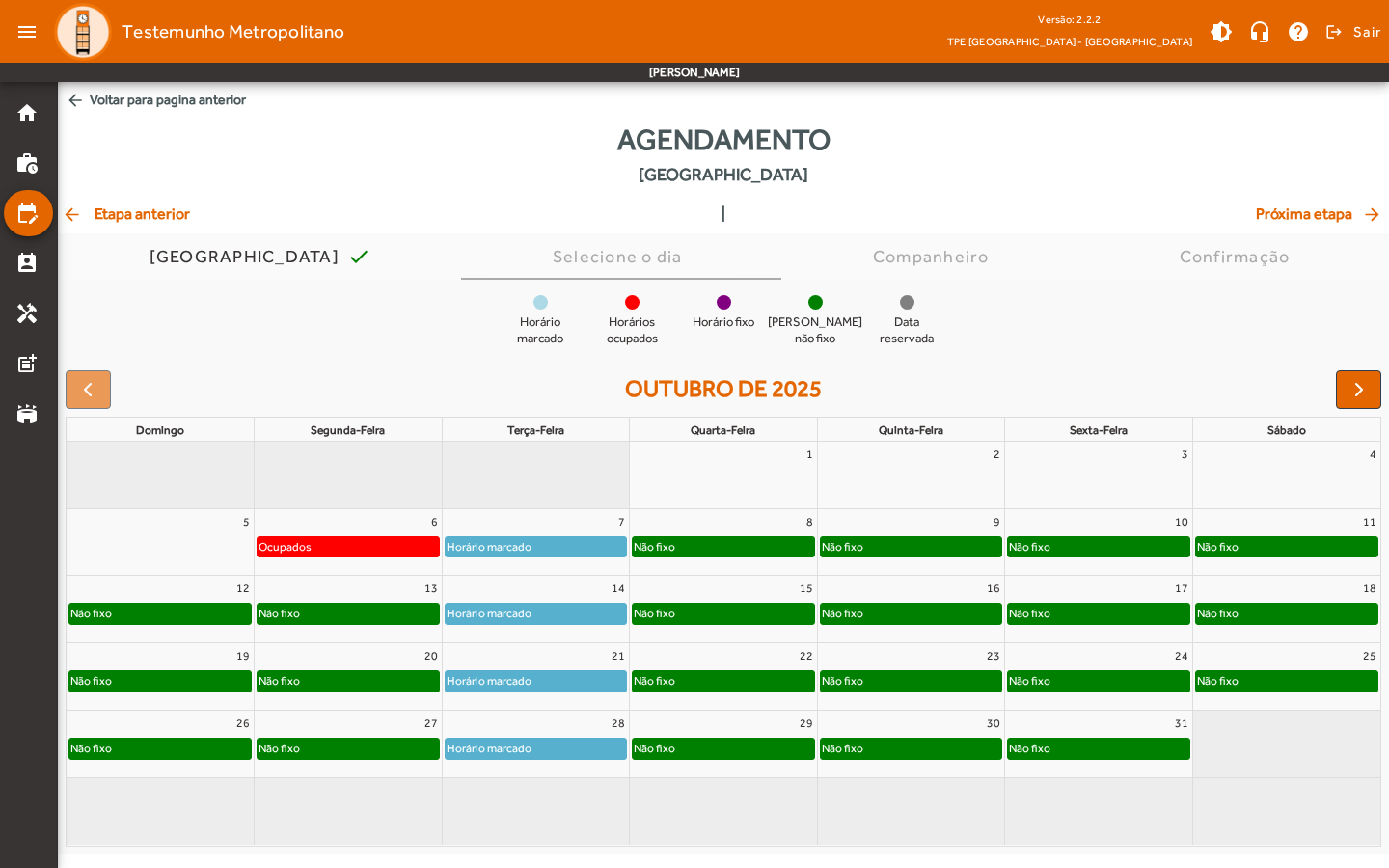
click at [115, 99] on span "arrow_back Voltar para pagina anterior" at bounding box center [723, 99] width 1331 height 36
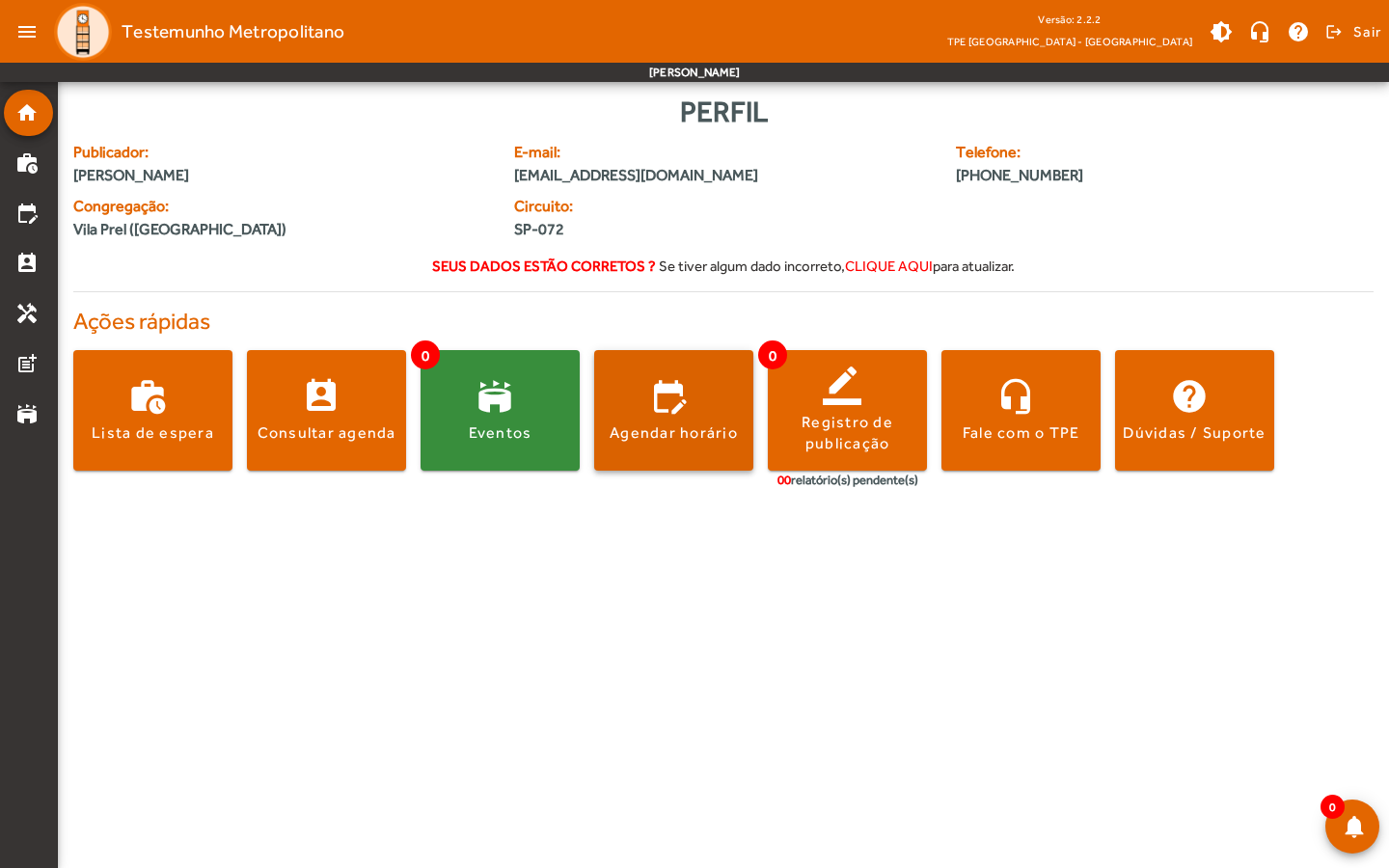
click at [729, 419] on span at bounding box center [674, 411] width 159 height 47
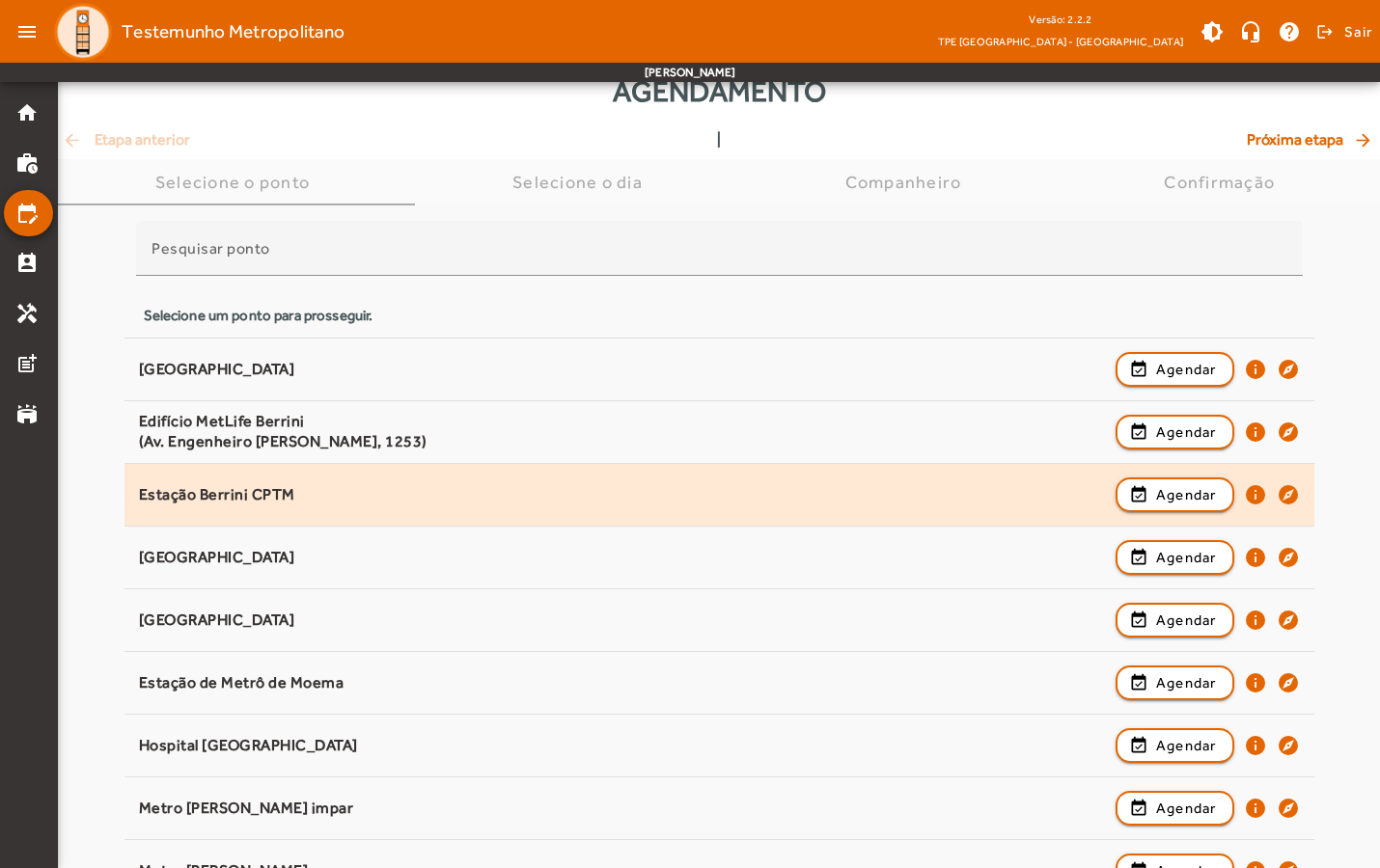
scroll to position [53, 0]
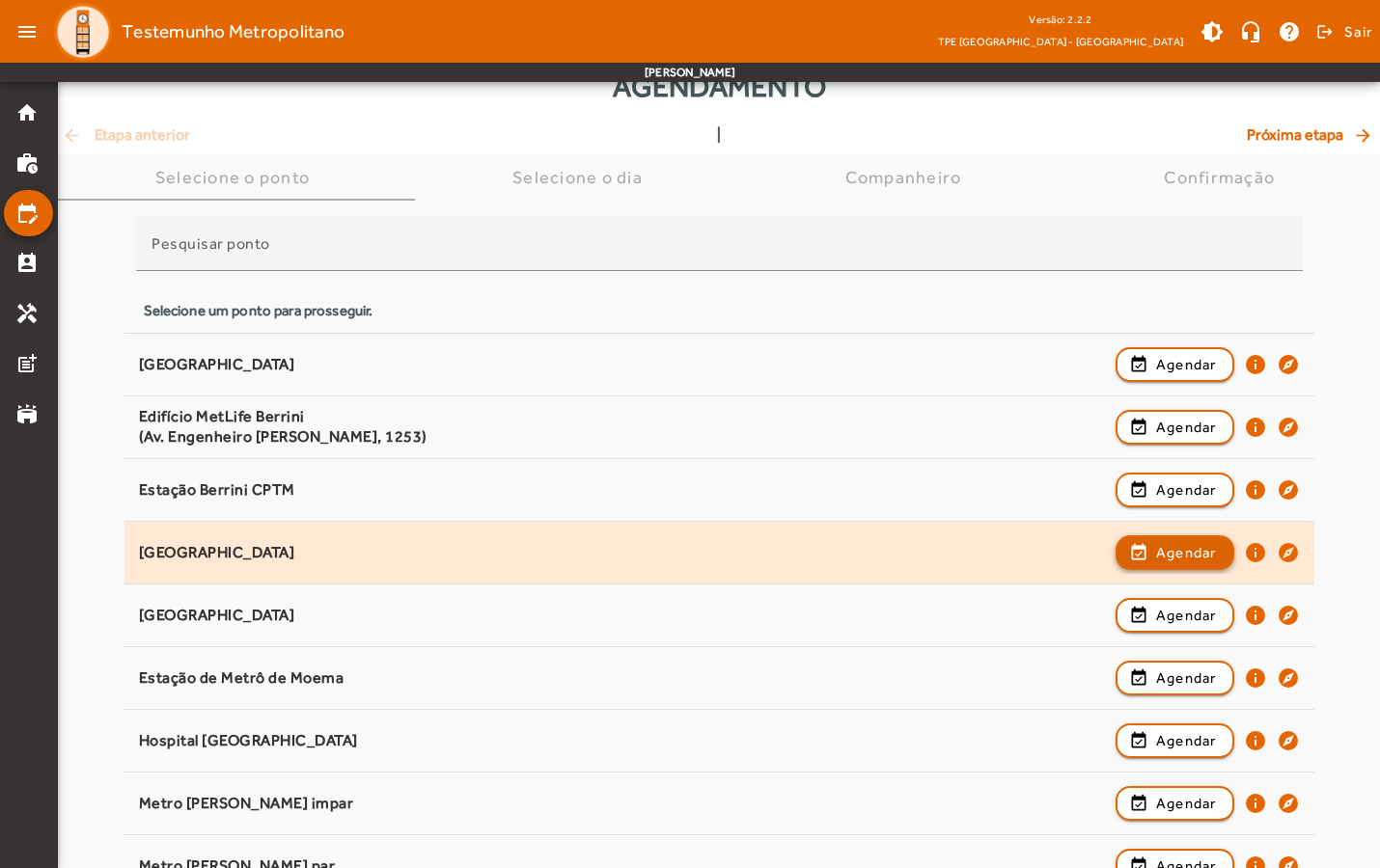
click at [1145, 556] on span "button" at bounding box center [1175, 553] width 115 height 47
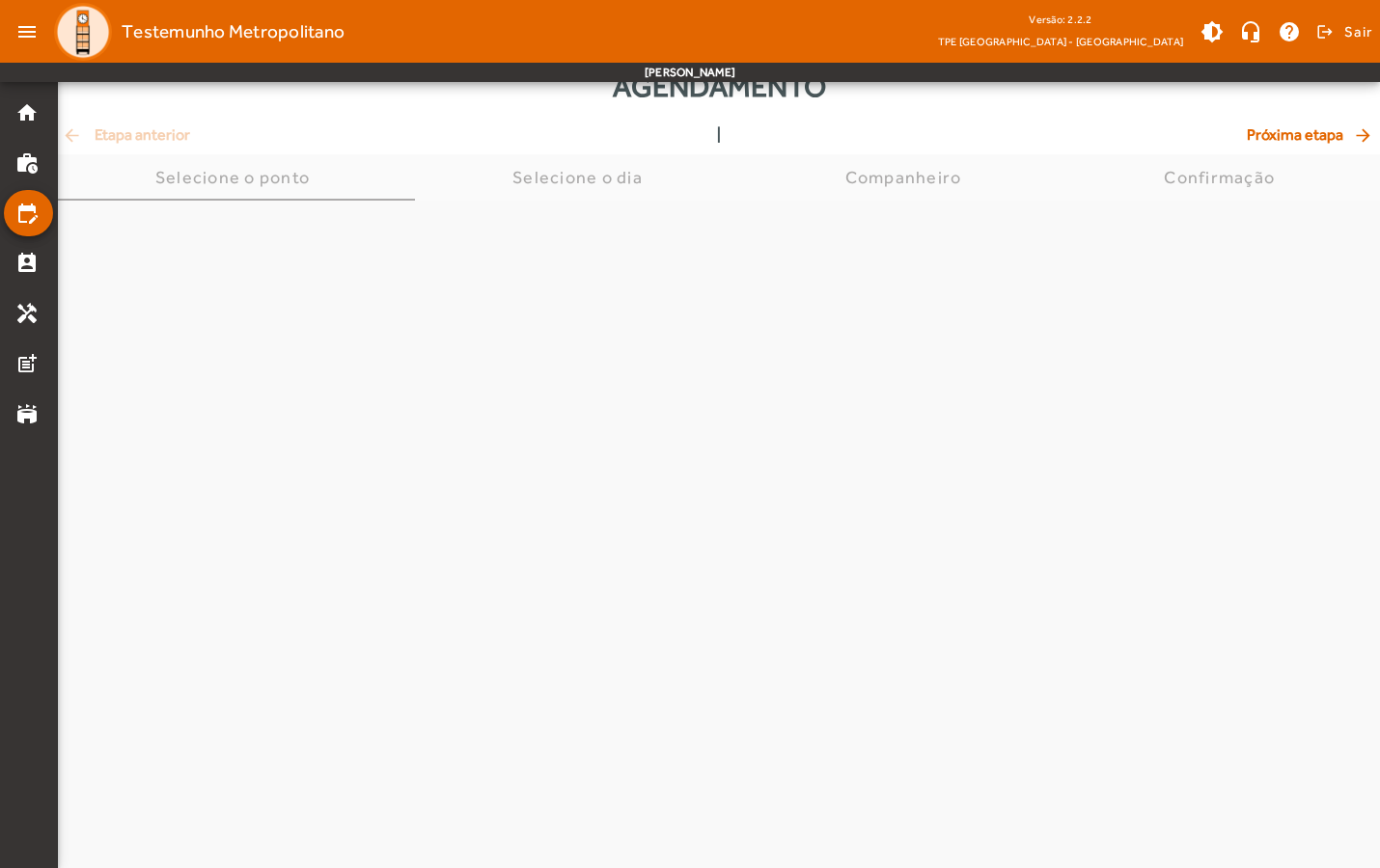
scroll to position [0, 0]
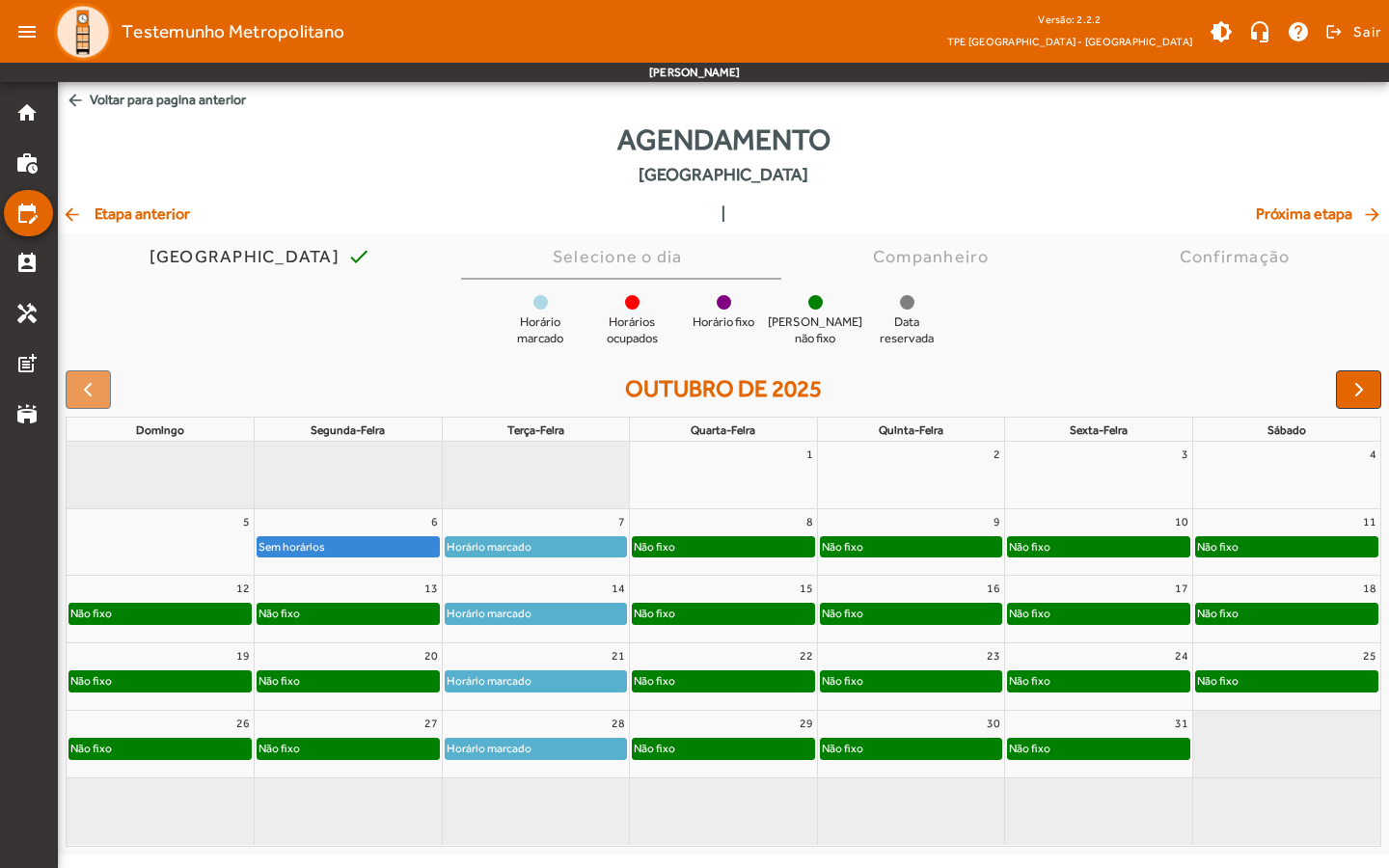
click at [704, 615] on div "Não fixo" at bounding box center [723, 613] width 182 height 19
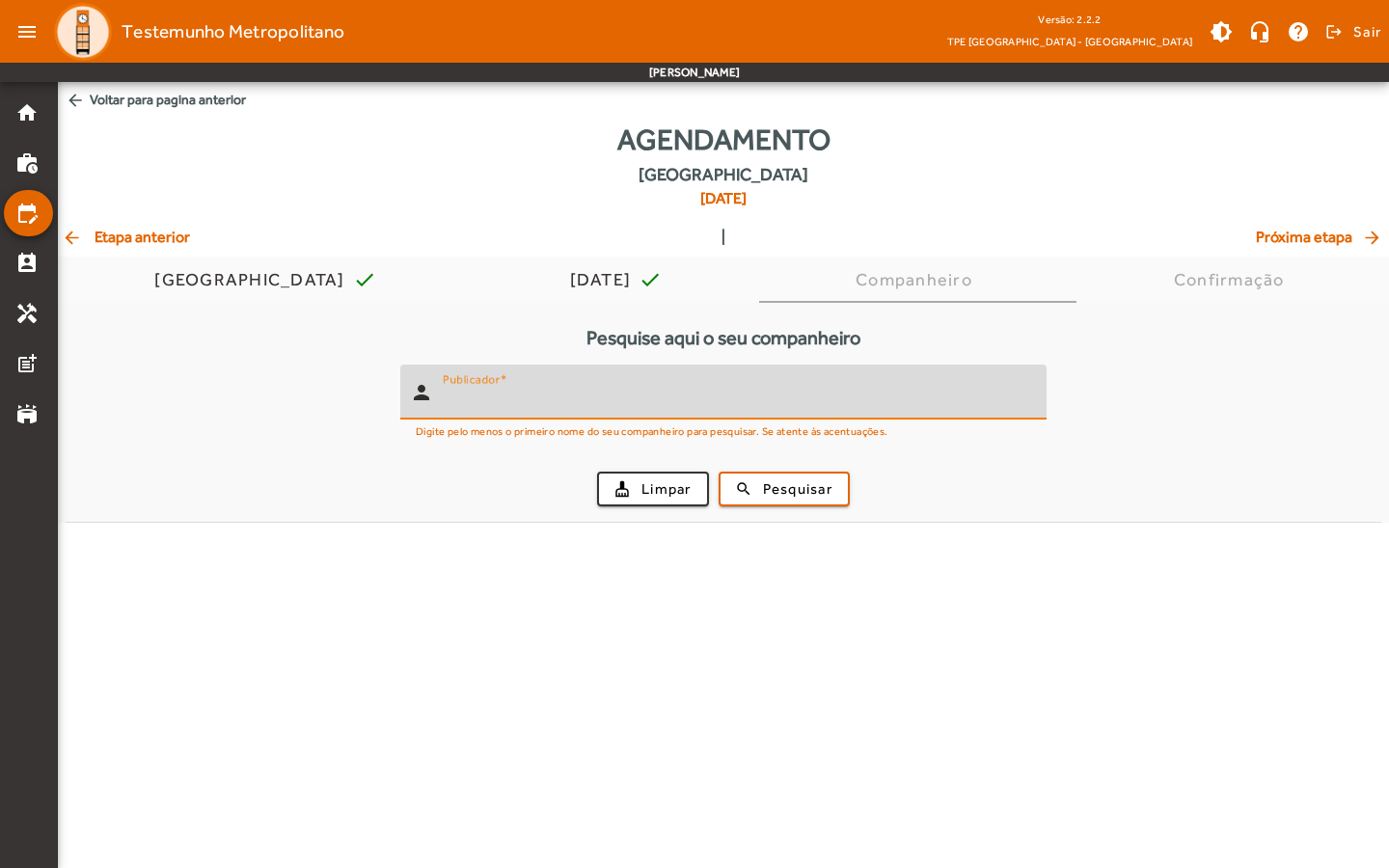
click at [543, 405] on input "Publicador" at bounding box center [737, 400] width 588 height 23
type input "****"
drag, startPoint x: 774, startPoint y: 453, endPoint x: 755, endPoint y: 447, distance: 19.9
click at [755, 447] on form "person Publicador **** Digite pelo menos o primeiro nome do seu companheiro par…" at bounding box center [723, 443] width 1316 height 157
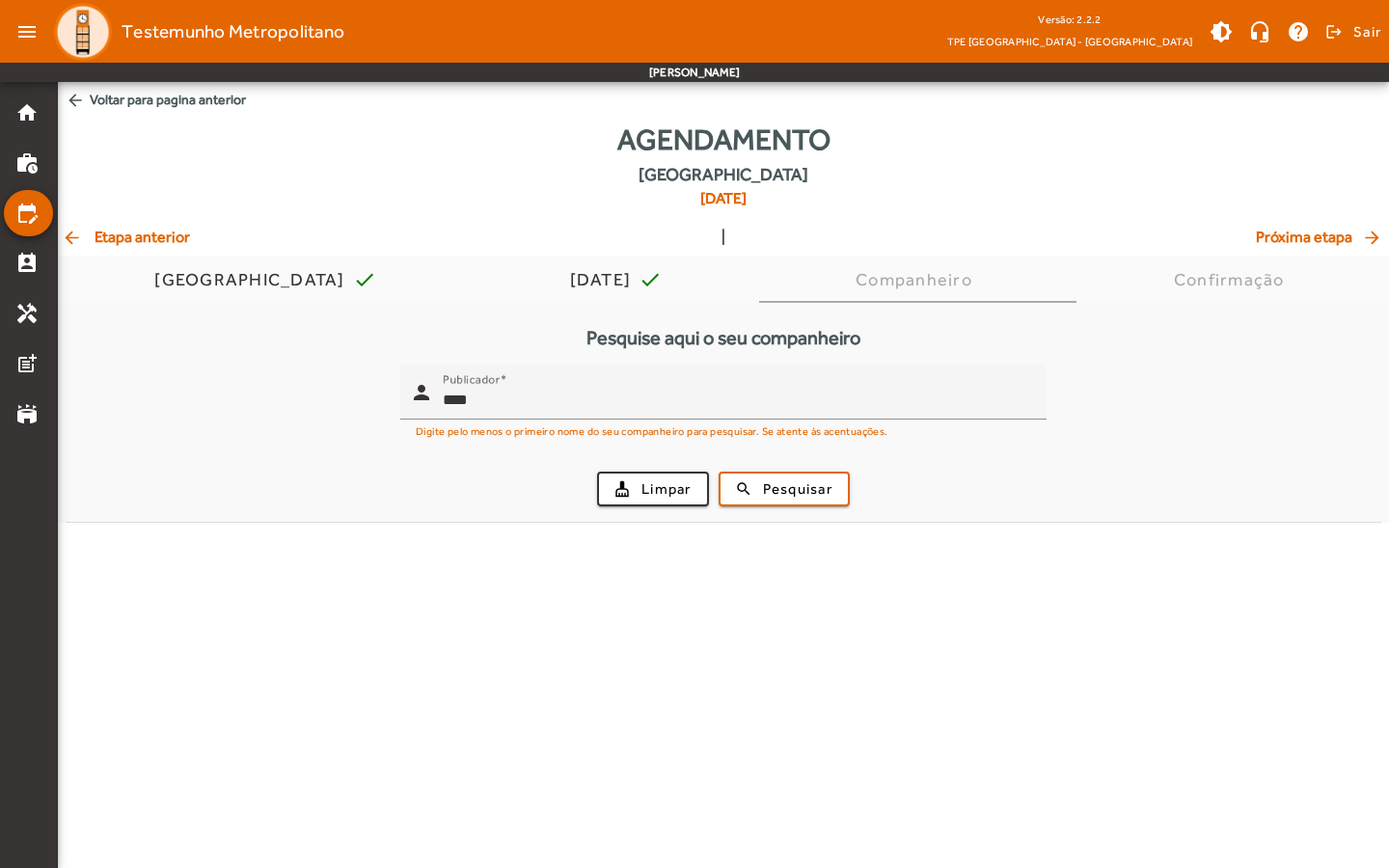
click at [766, 469] on div "cleaning_services Limpar search Pesquisar" at bounding box center [723, 488] width 1293 height 65
click at [778, 481] on span "Pesquisar" at bounding box center [797, 489] width 69 height 22
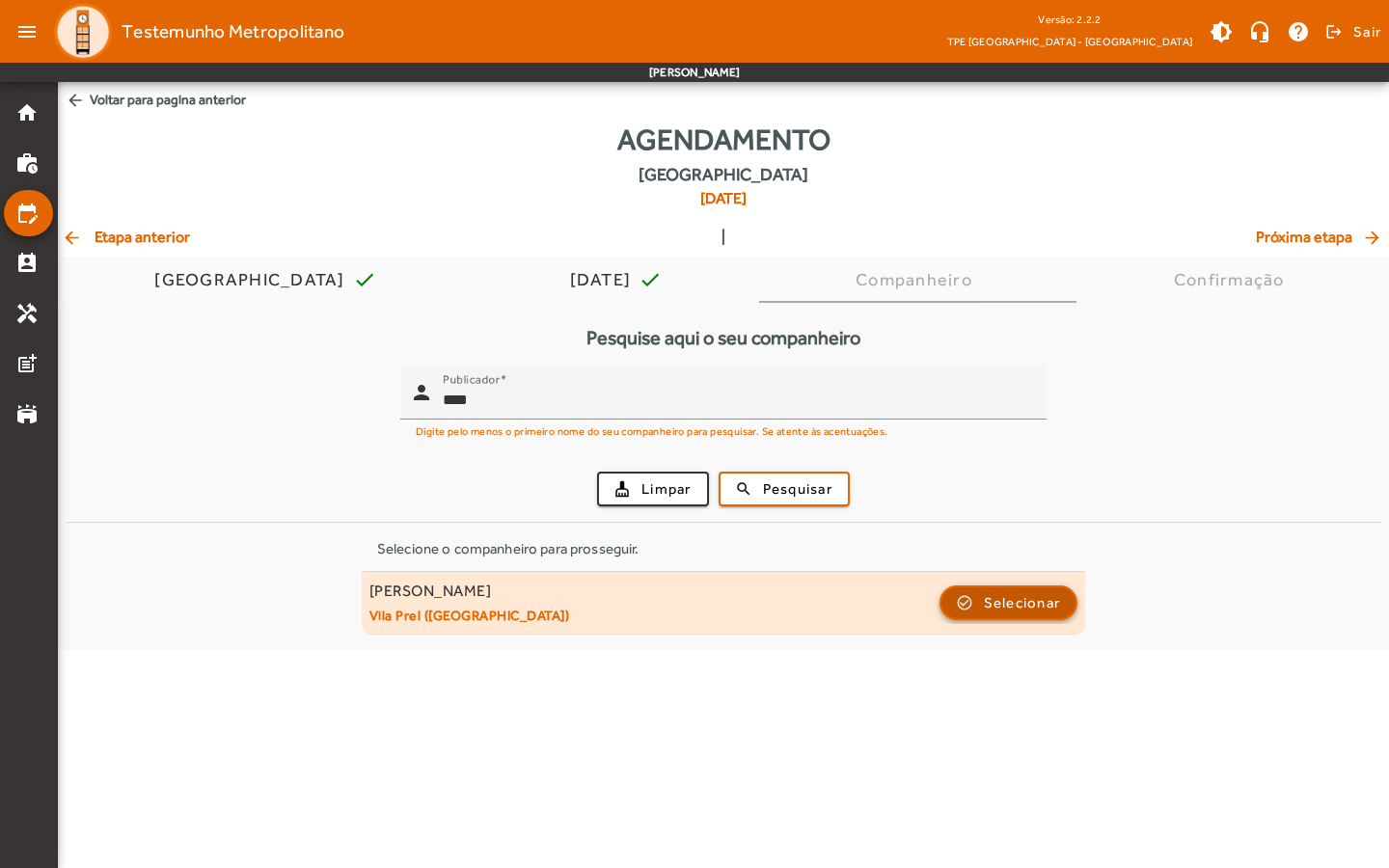
click at [1049, 595] on span "Selecionar" at bounding box center [1022, 603] width 77 height 23
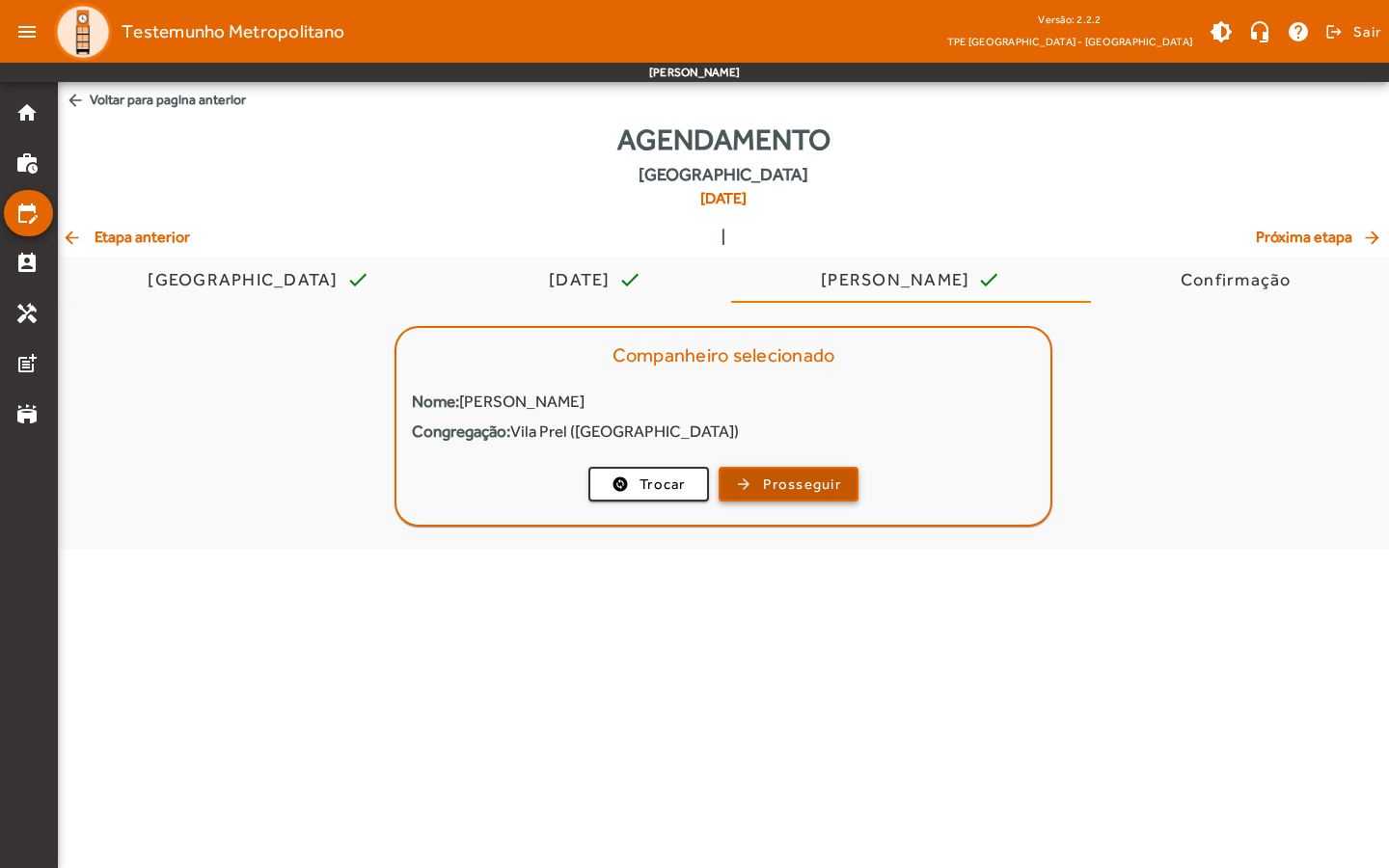
click at [832, 480] on span "Prosseguir" at bounding box center [802, 484] width 78 height 22
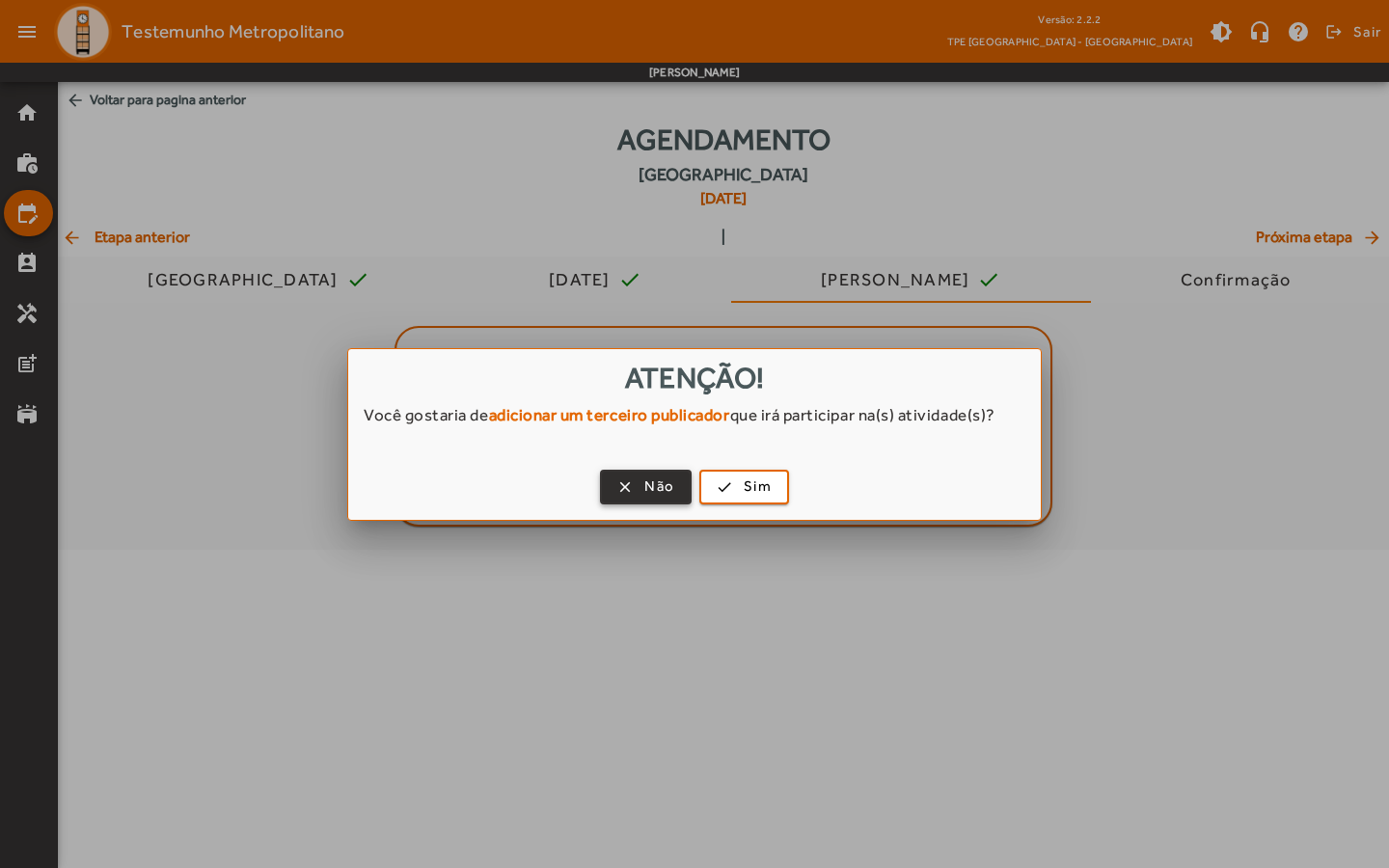
click at [673, 488] on span "Não" at bounding box center [659, 486] width 30 height 22
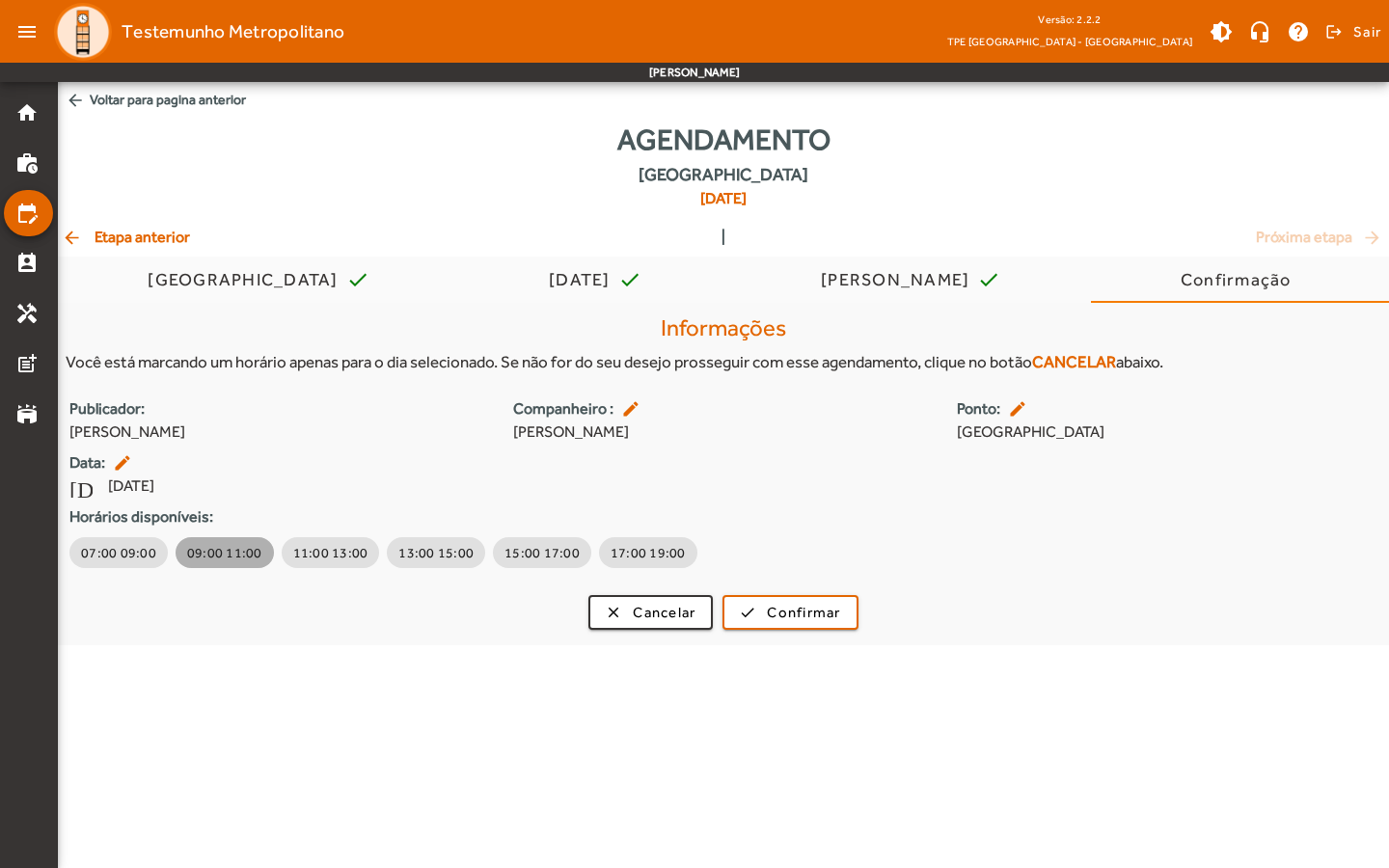
click at [217, 562] on button "09:00 11:00" at bounding box center [225, 553] width 98 height 31
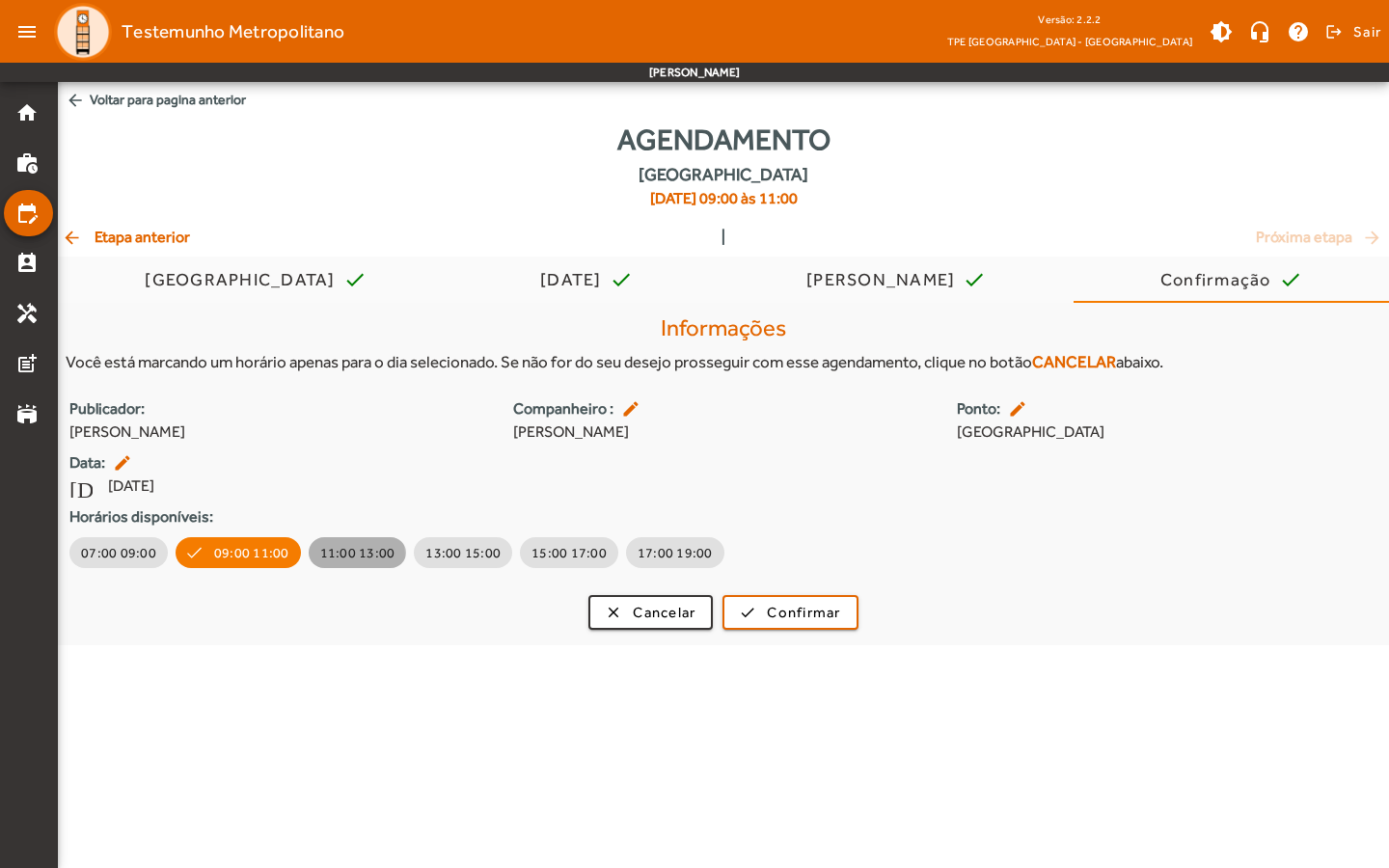
click at [320, 557] on span "11:00 13:00" at bounding box center [357, 553] width 75 height 19
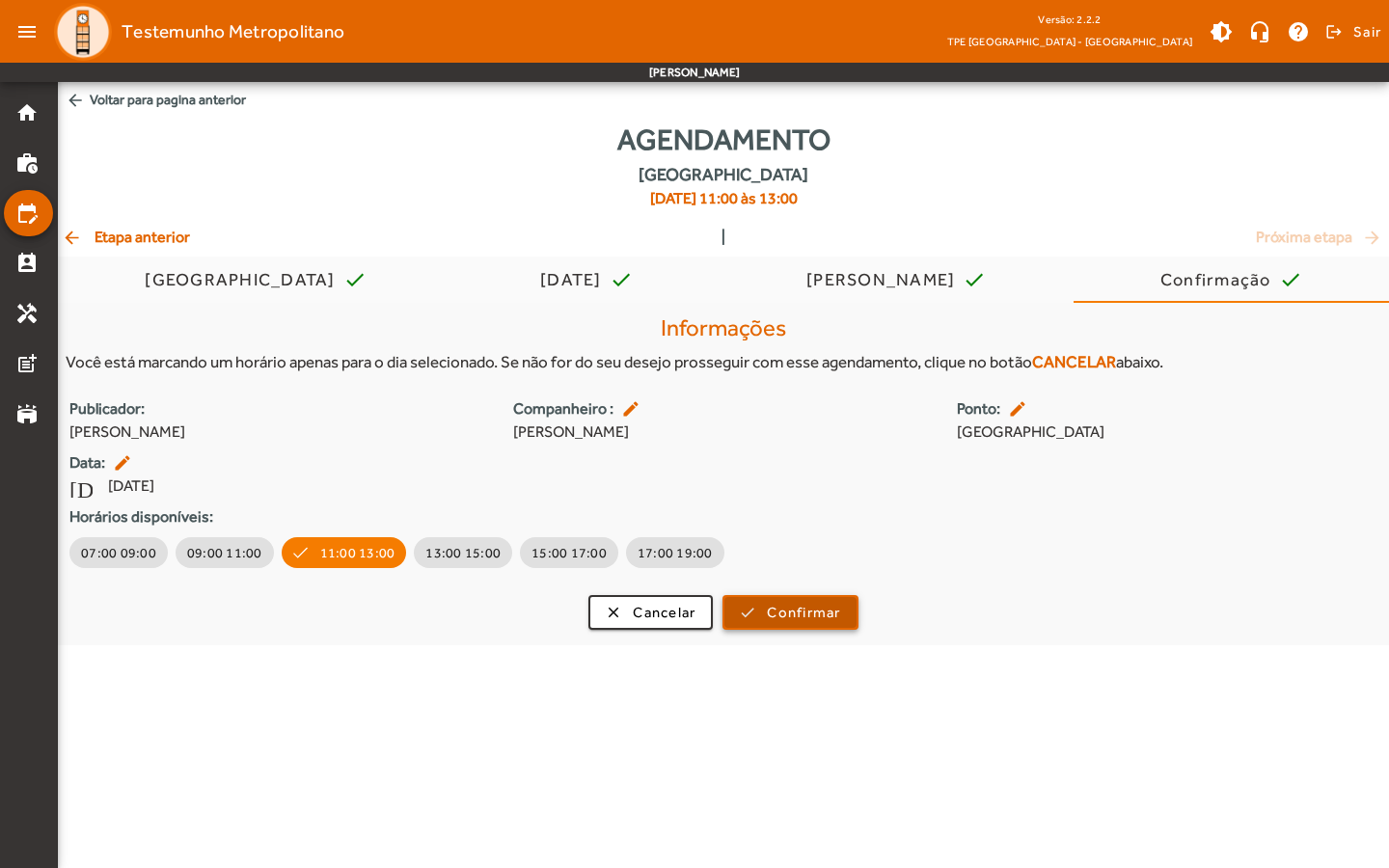
click at [777, 603] on span "Confirmar" at bounding box center [803, 612] width 73 height 22
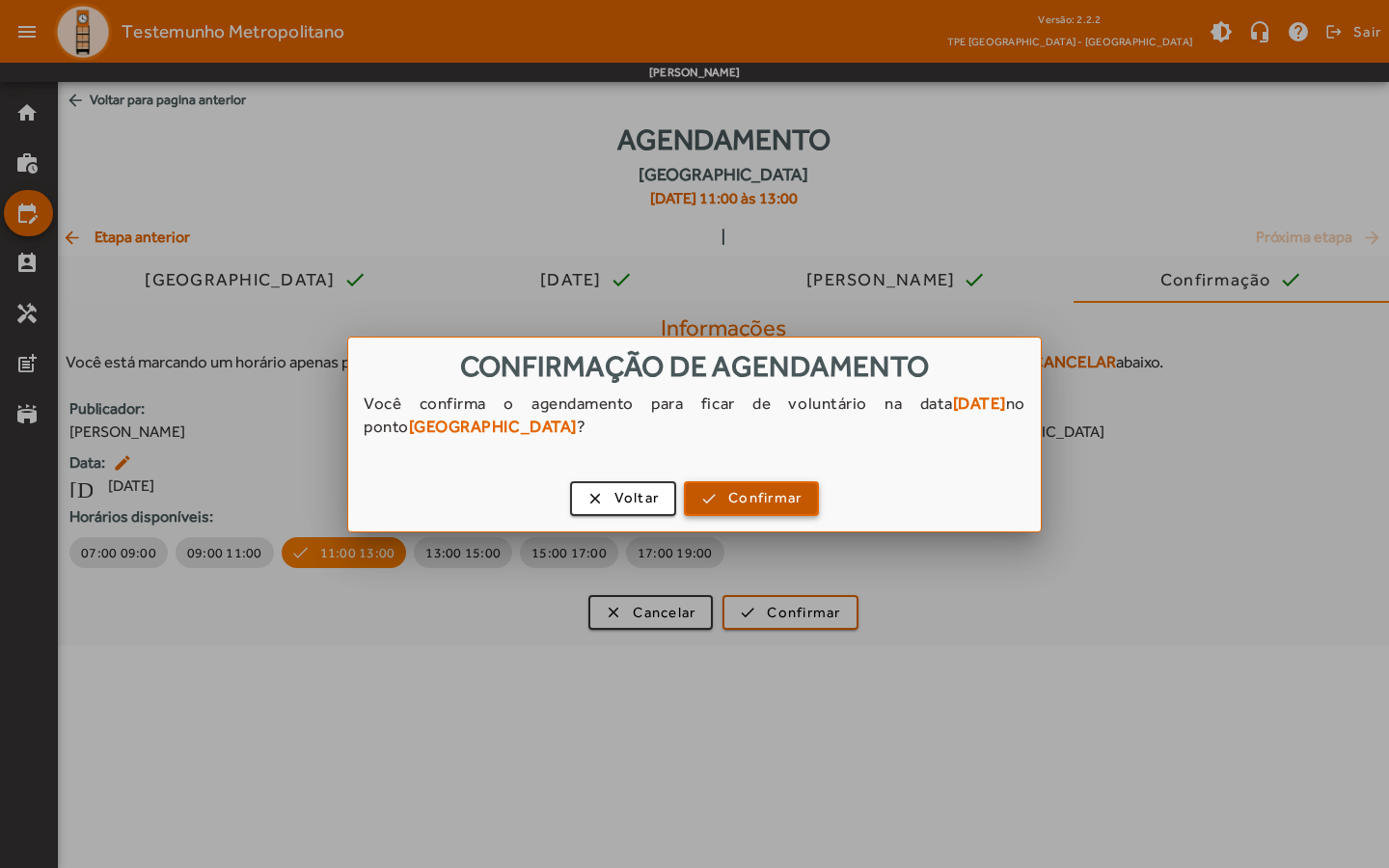
click at [766, 503] on span "Confirmar" at bounding box center [764, 498] width 73 height 22
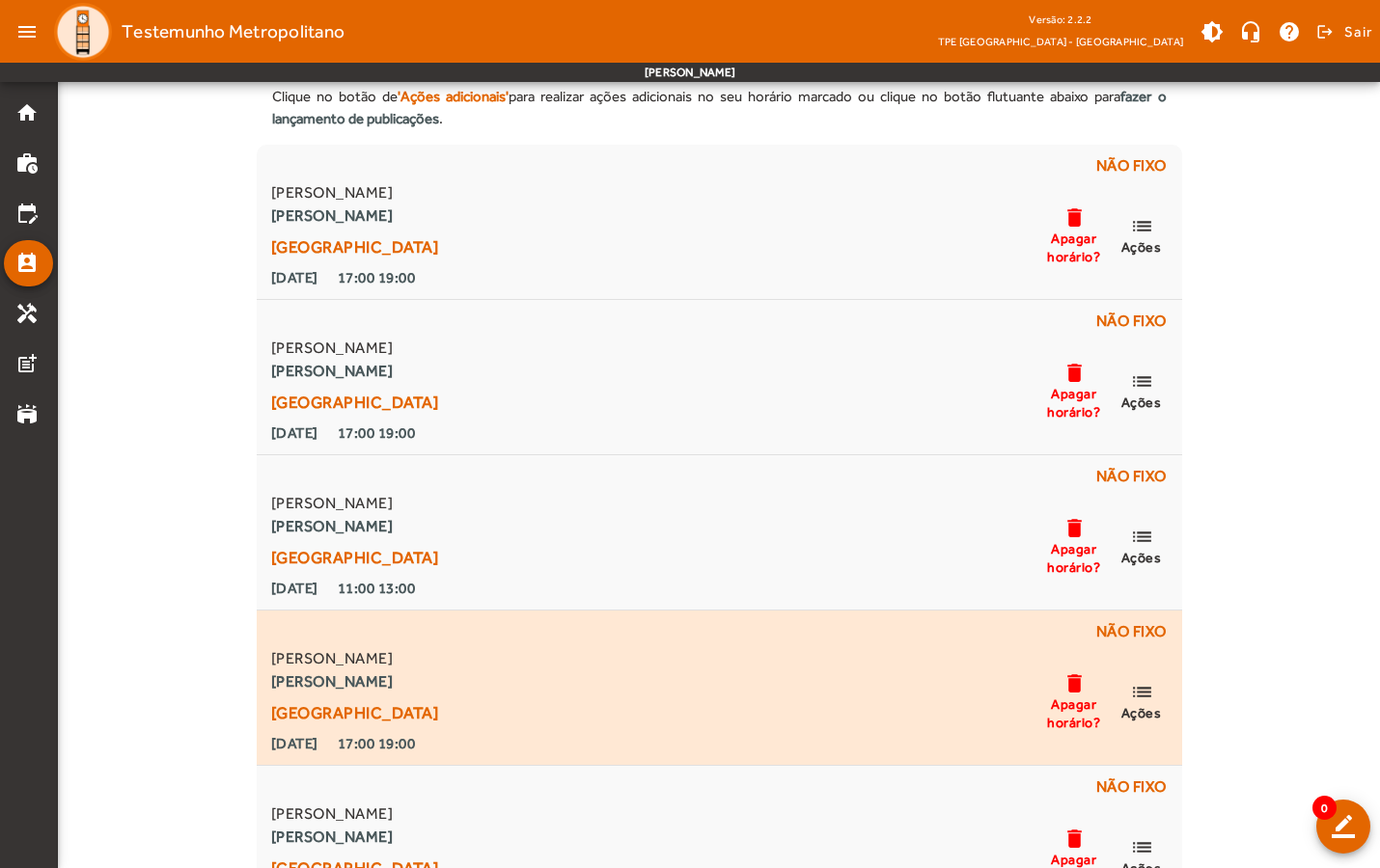
scroll to position [85, 0]
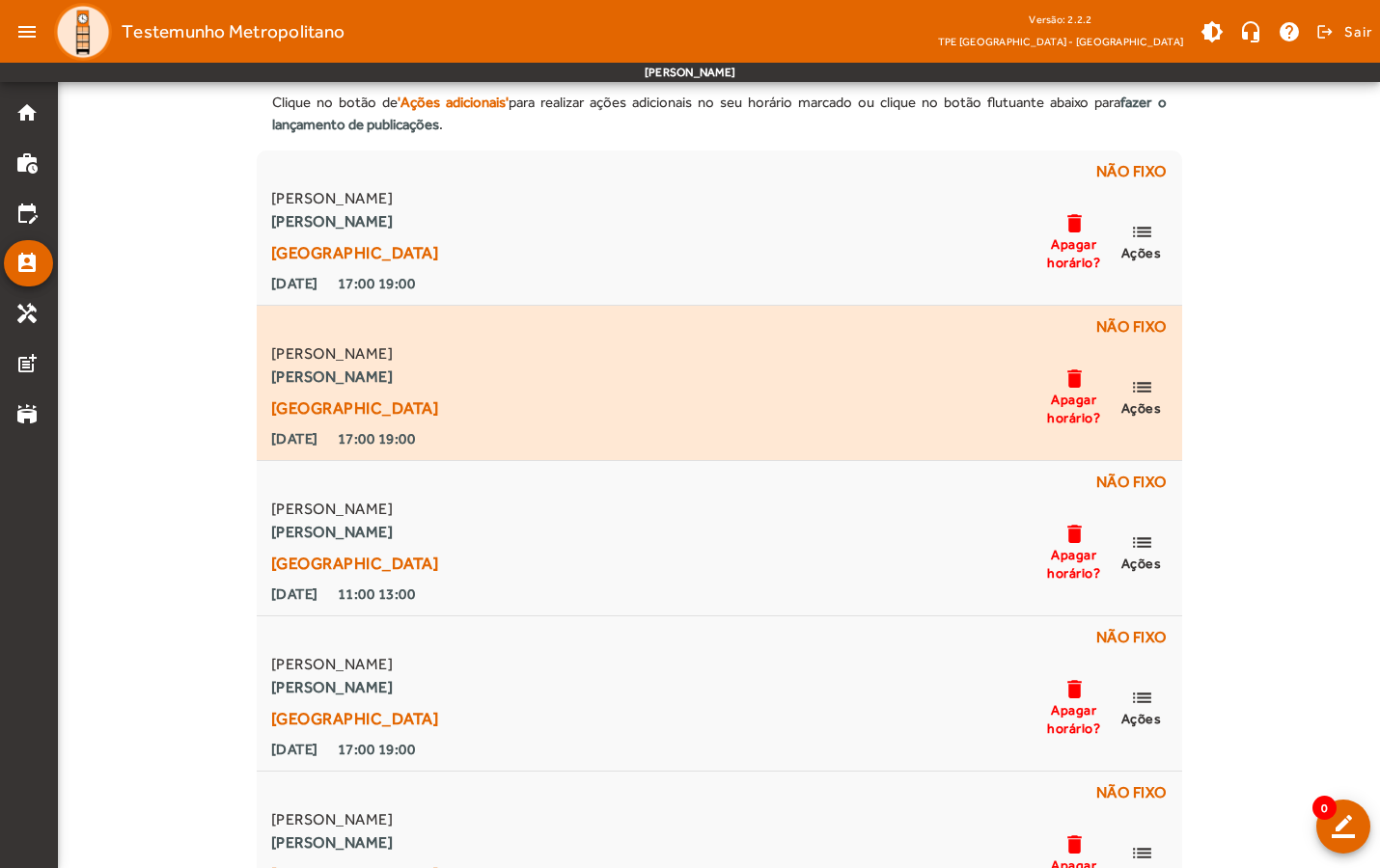
click at [1064, 418] on span "Apagar horário?" at bounding box center [1075, 408] width 58 height 35
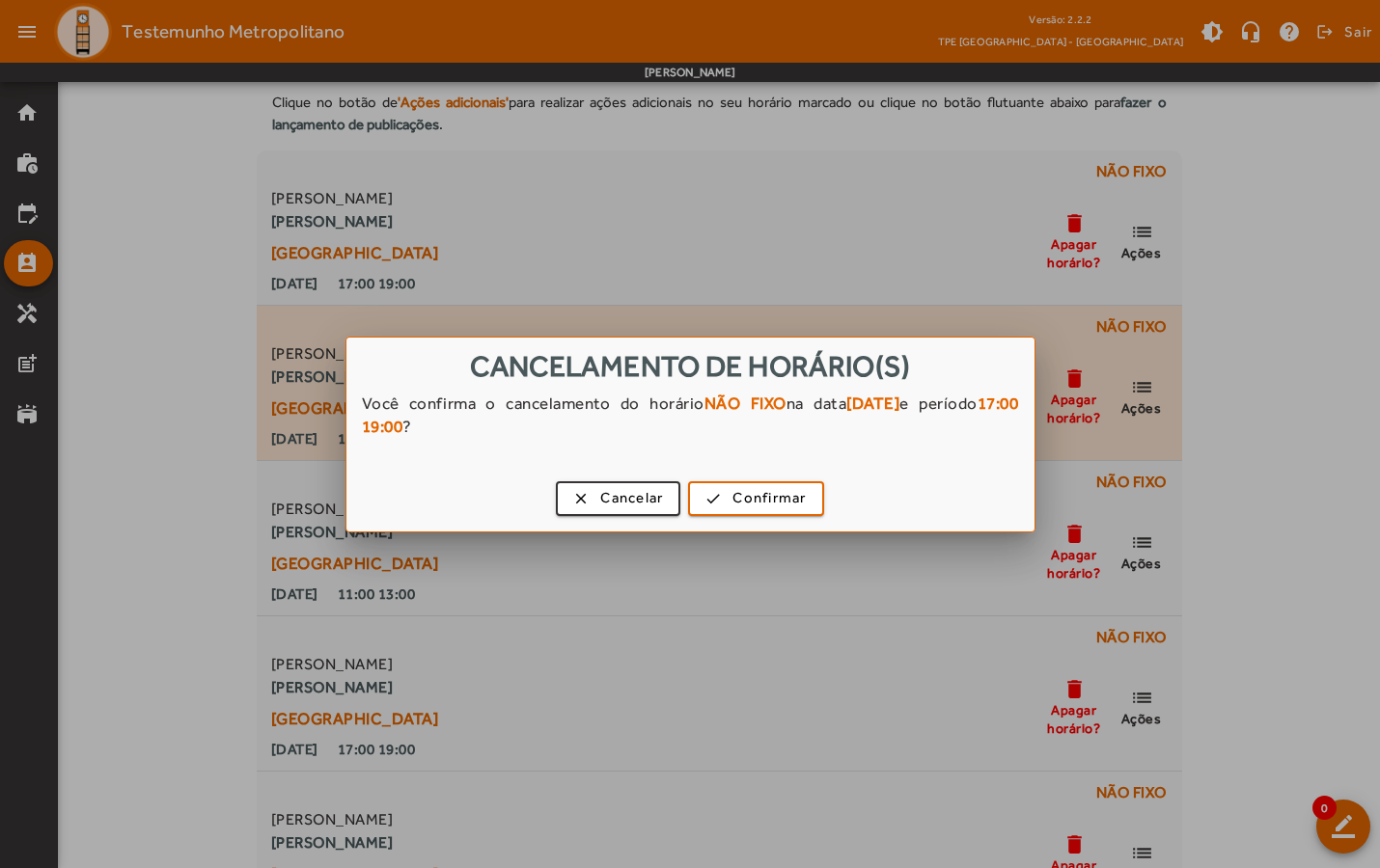
scroll to position [0, 0]
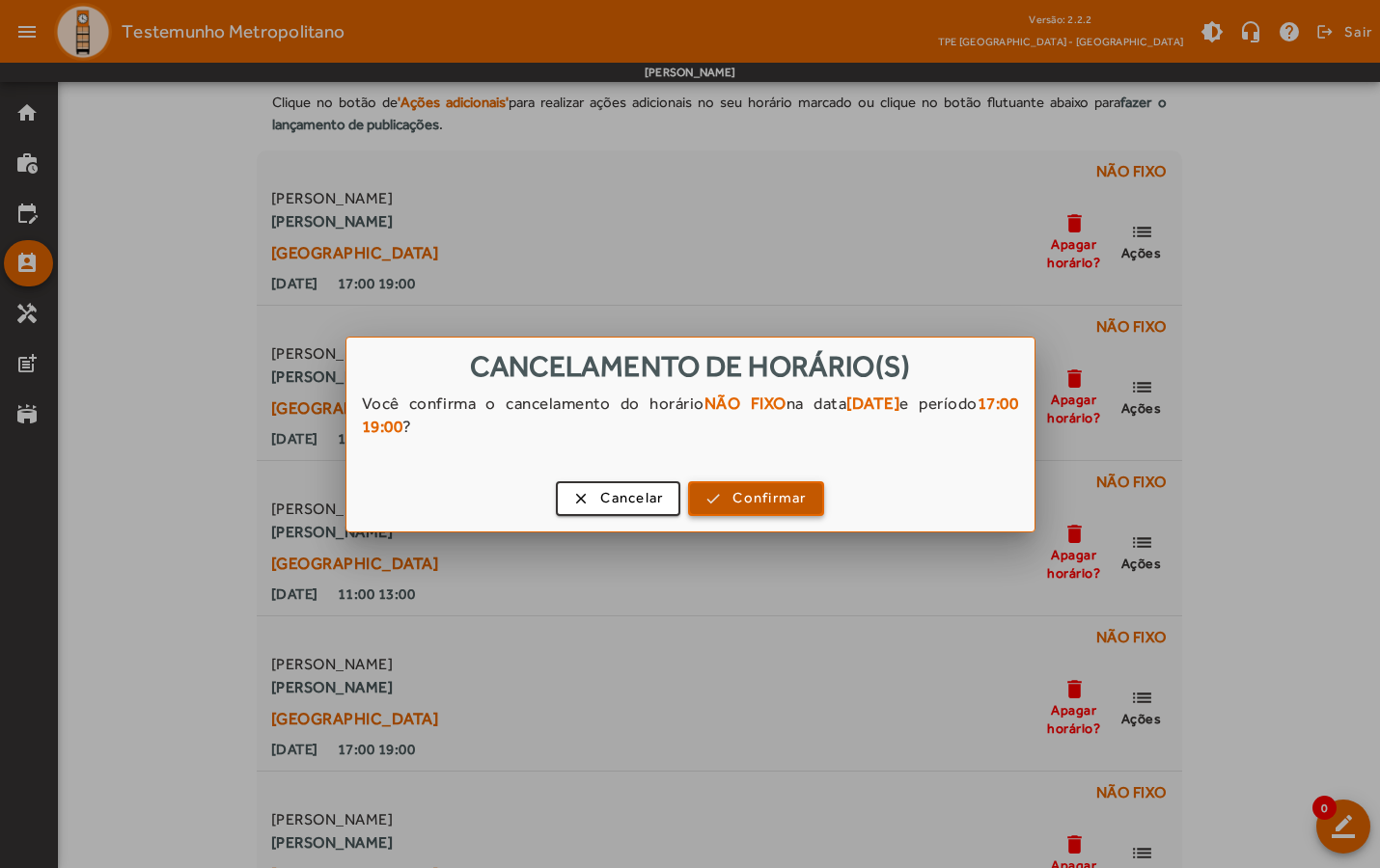
click at [789, 492] on span "Confirmar" at bounding box center [768, 498] width 73 height 22
